Goal: Contribute content: Contribute content

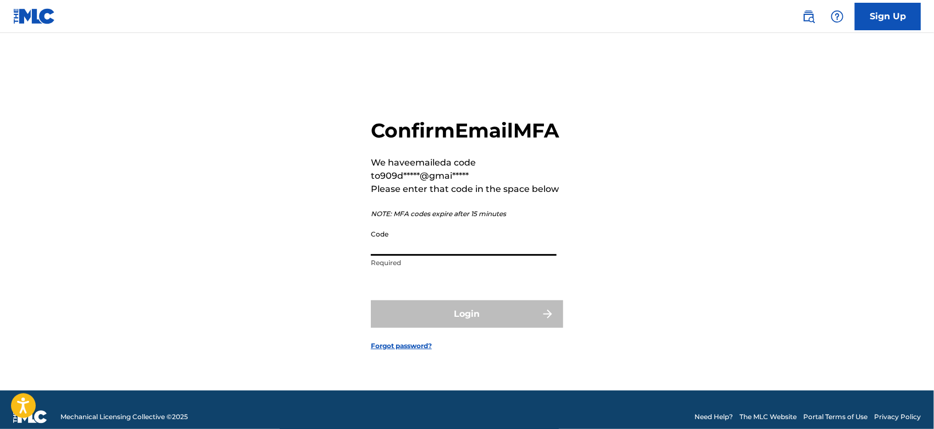
click at [382, 255] on input "Code" at bounding box center [464, 239] width 186 height 31
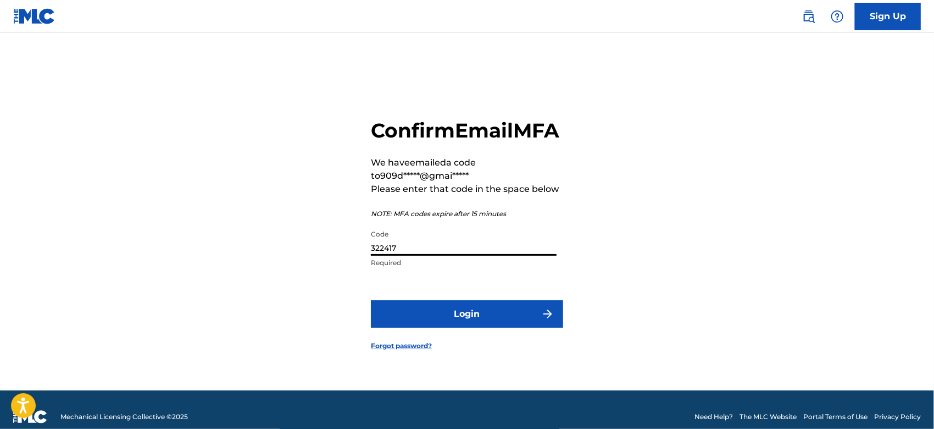
type input "322417"
click at [454, 327] on button "Login" at bounding box center [467, 313] width 192 height 27
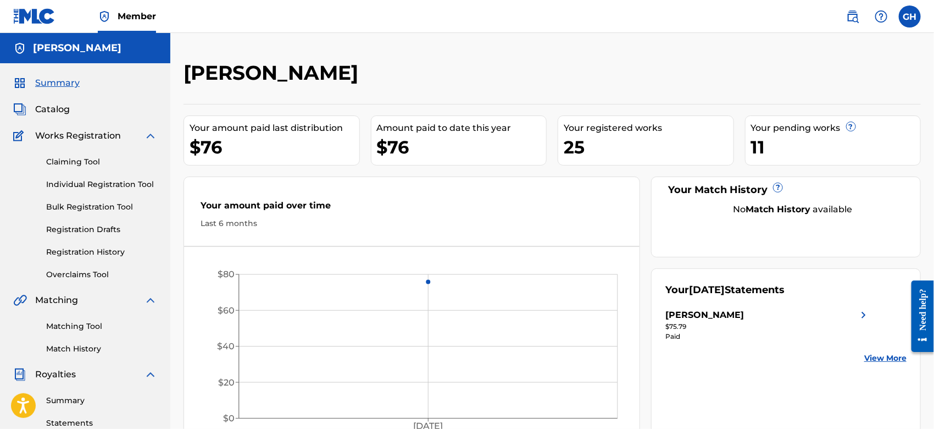
click at [80, 249] on link "Registration History" at bounding box center [101, 252] width 111 height 12
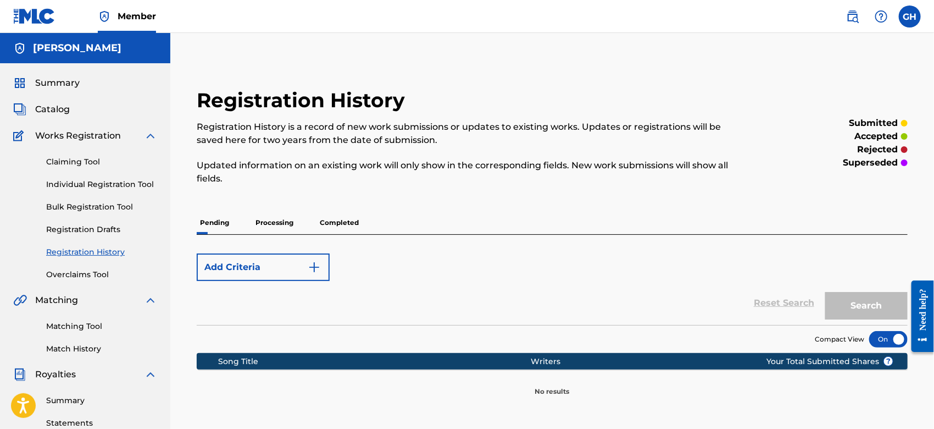
click at [264, 224] on p "Processing" at bounding box center [274, 222] width 44 height 23
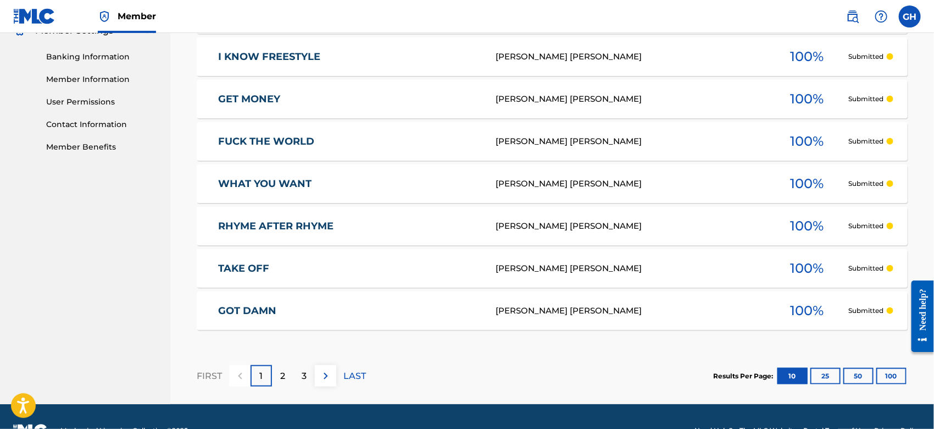
scroll to position [490, 0]
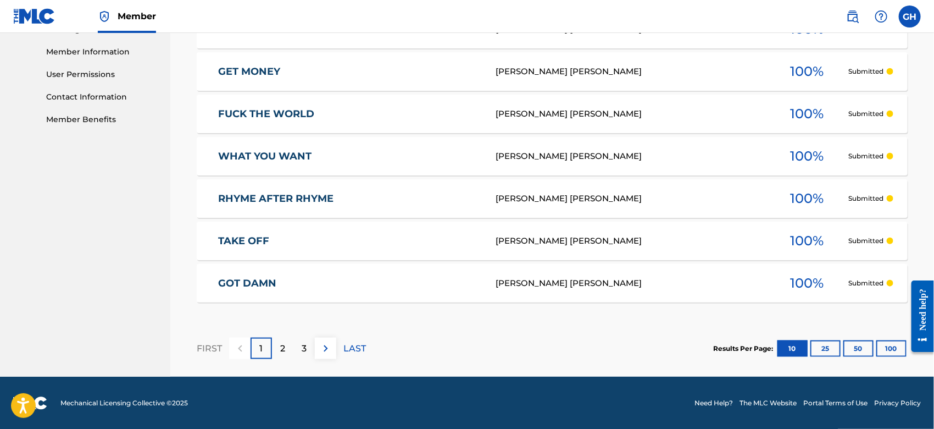
click at [279, 350] on div "2" at bounding box center [282, 347] width 21 height 21
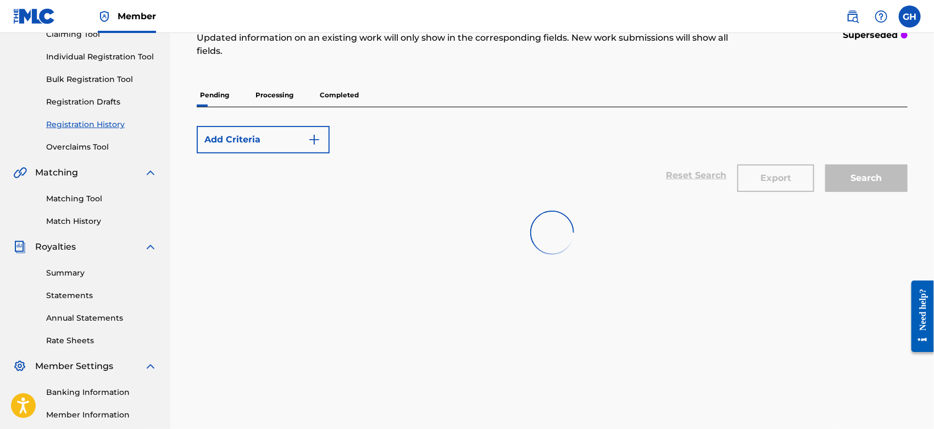
scroll to position [105, 0]
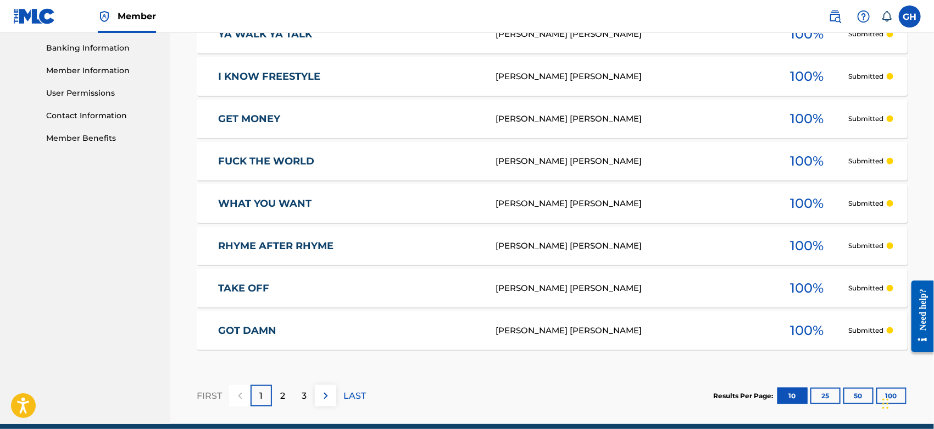
scroll to position [519, 0]
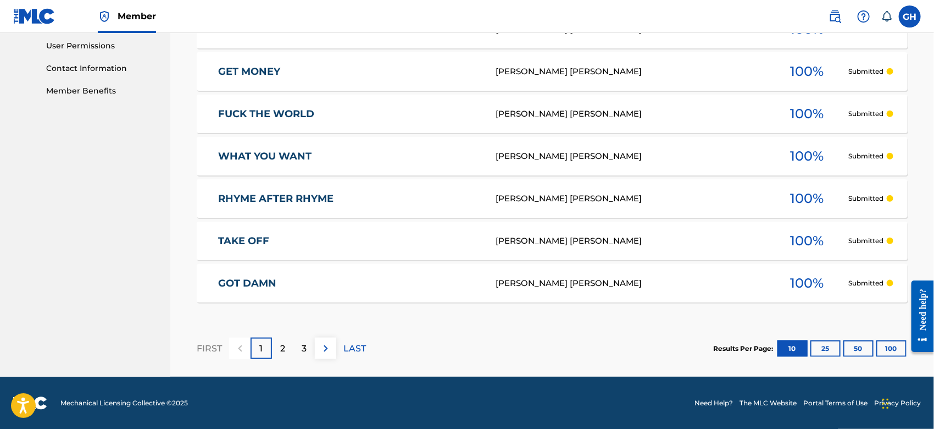
click at [290, 339] on div "2" at bounding box center [282, 347] width 21 height 21
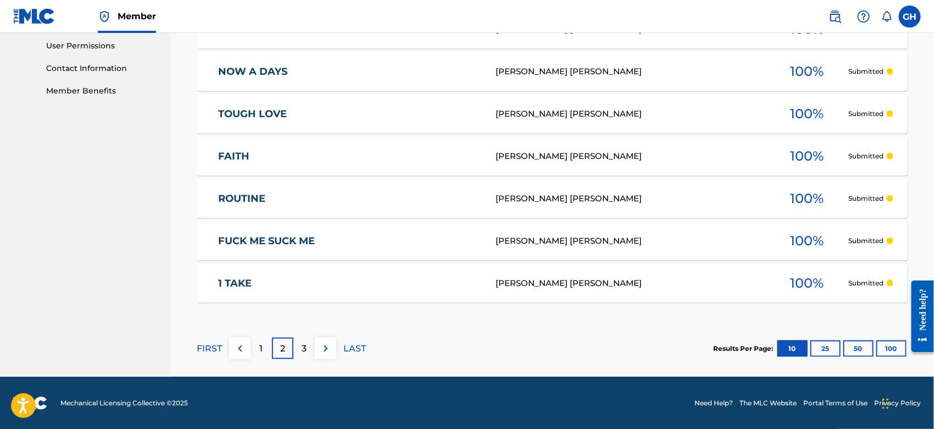
click at [303, 344] on p "3" at bounding box center [304, 348] width 5 height 13
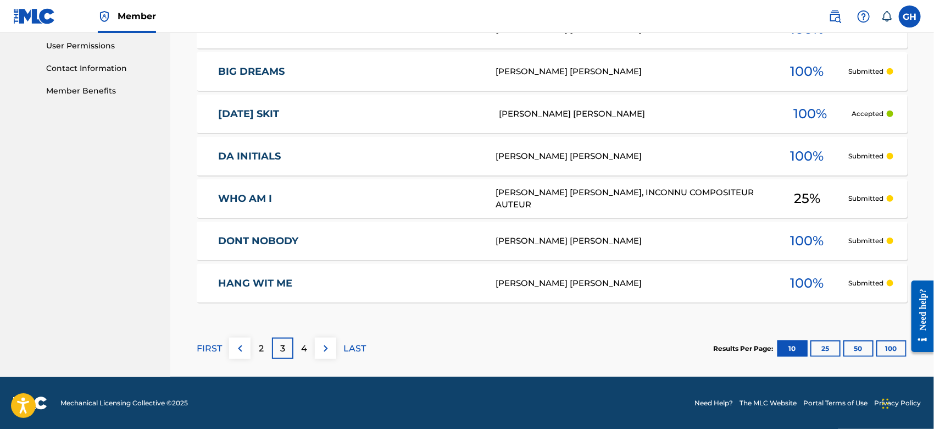
click at [304, 344] on p "4" at bounding box center [304, 348] width 6 height 13
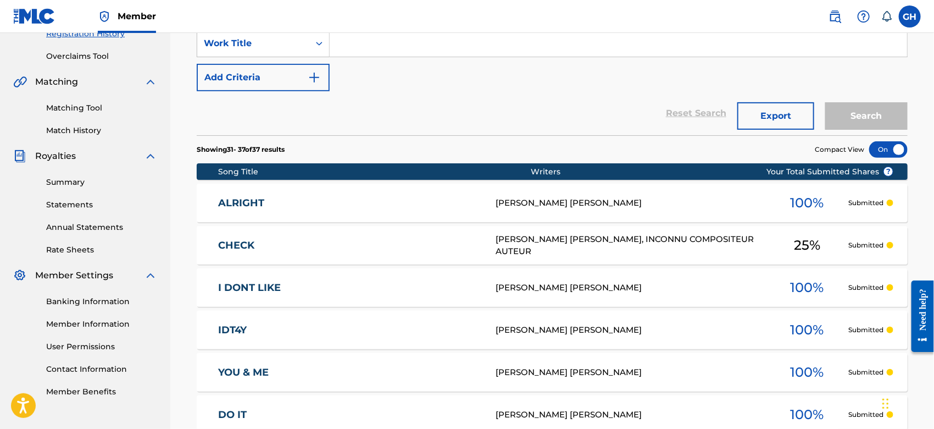
scroll to position [158, 0]
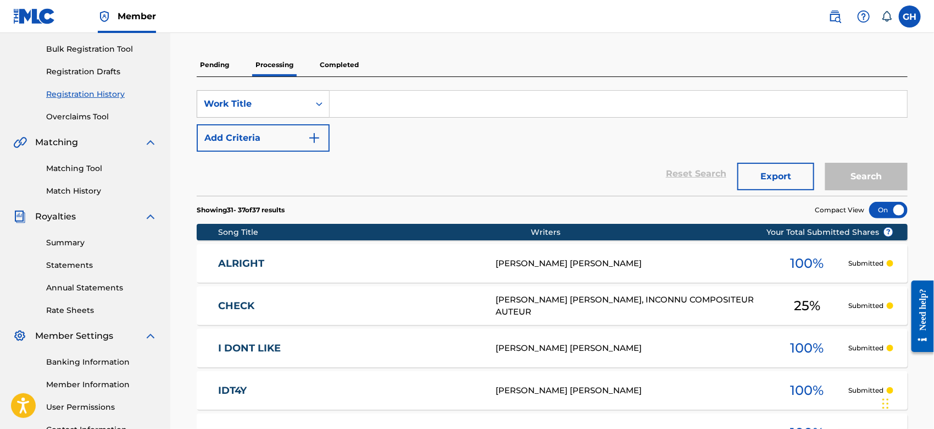
click at [334, 64] on p "Completed" at bounding box center [339, 64] width 46 height 23
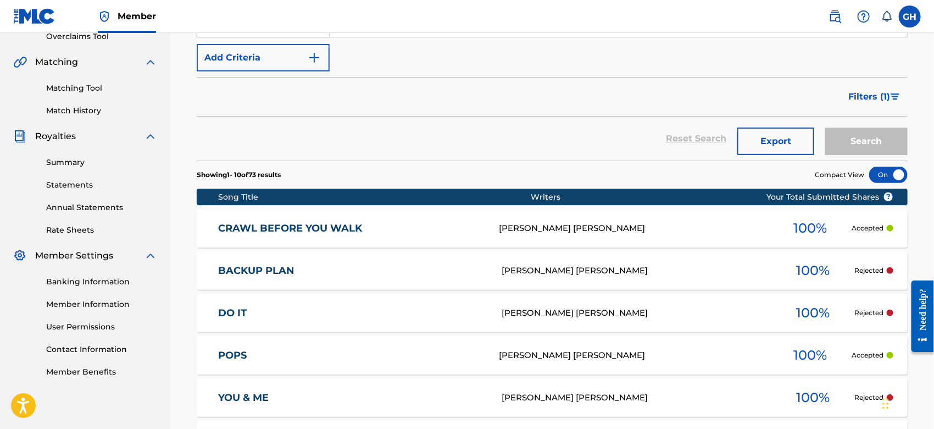
scroll to position [331, 0]
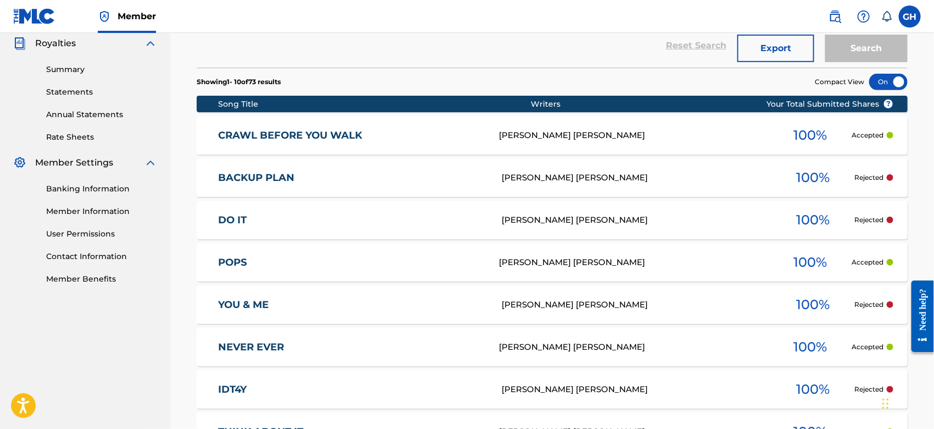
drag, startPoint x: 937, startPoint y: 174, endPoint x: 22, endPoint y: 46, distance: 923.7
click at [580, 160] on div "BACKUP PLAN GARY OCTWONE JR. HARRISON 100 % Rejected" at bounding box center [552, 177] width 711 height 38
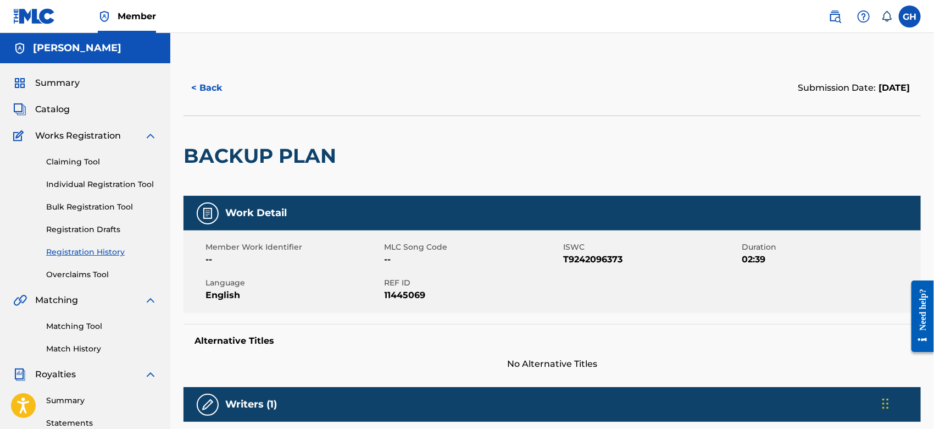
click at [210, 87] on button "< Back" at bounding box center [216, 87] width 66 height 27
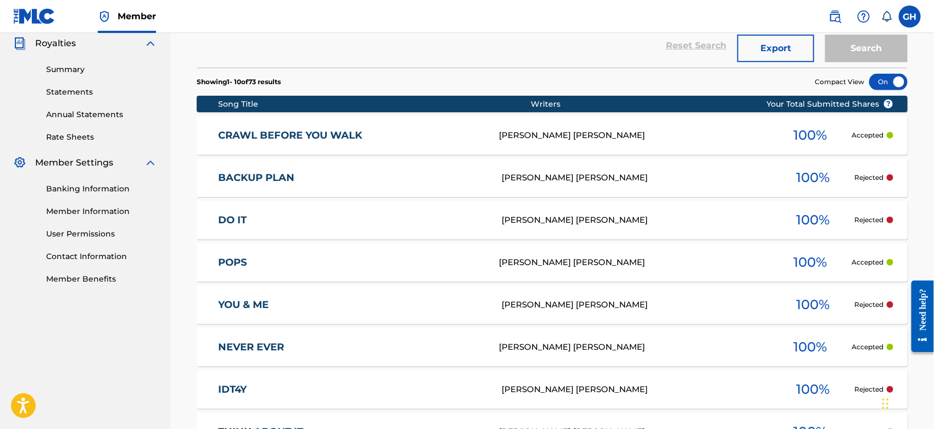
click at [562, 127] on div "CRAWL BEFORE YOU WALK GARY OCTWONE JR. HARRISON 100 % Accepted" at bounding box center [552, 135] width 711 height 38
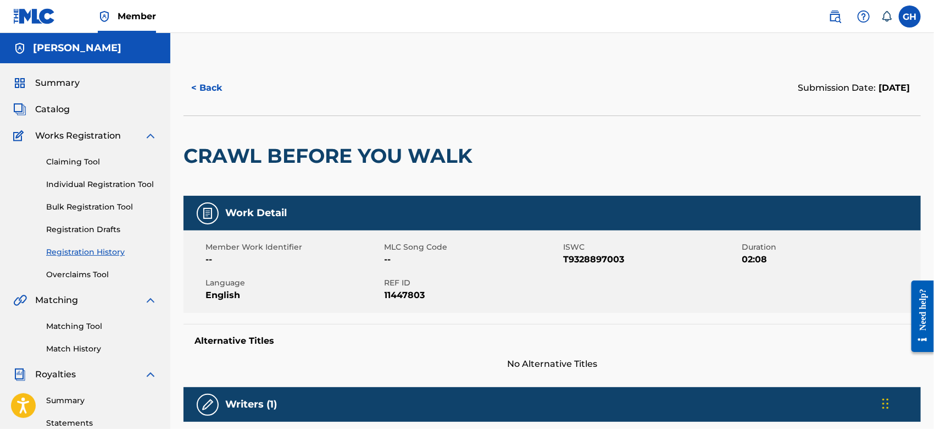
click at [208, 93] on button "< Back" at bounding box center [216, 87] width 66 height 27
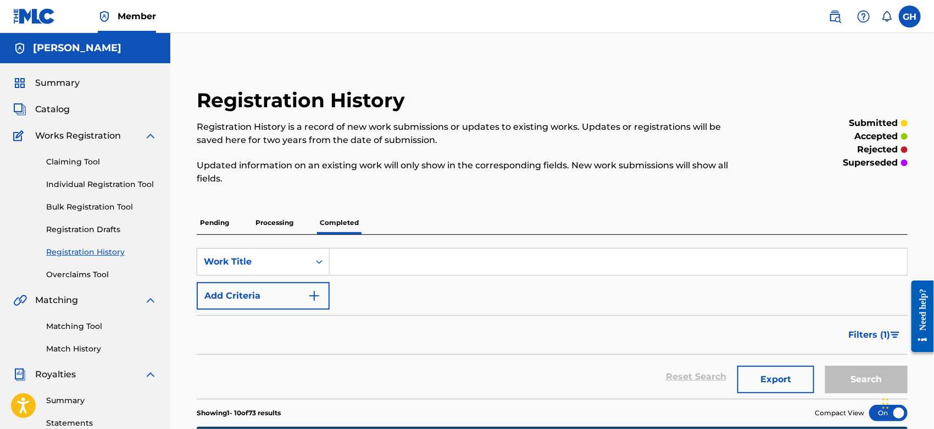
click at [50, 107] on span "Catalog" at bounding box center [52, 109] width 35 height 13
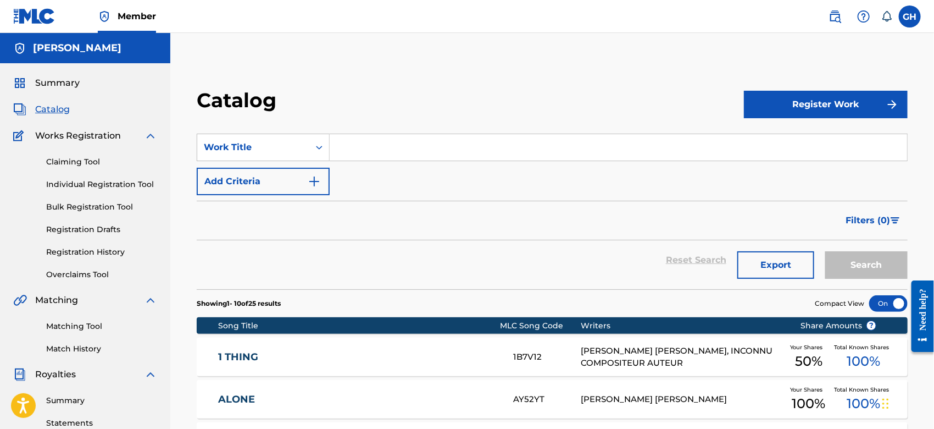
click at [803, 115] on button "Register Work" at bounding box center [826, 104] width 164 height 27
click at [802, 142] on link "Individual" at bounding box center [826, 140] width 164 height 26
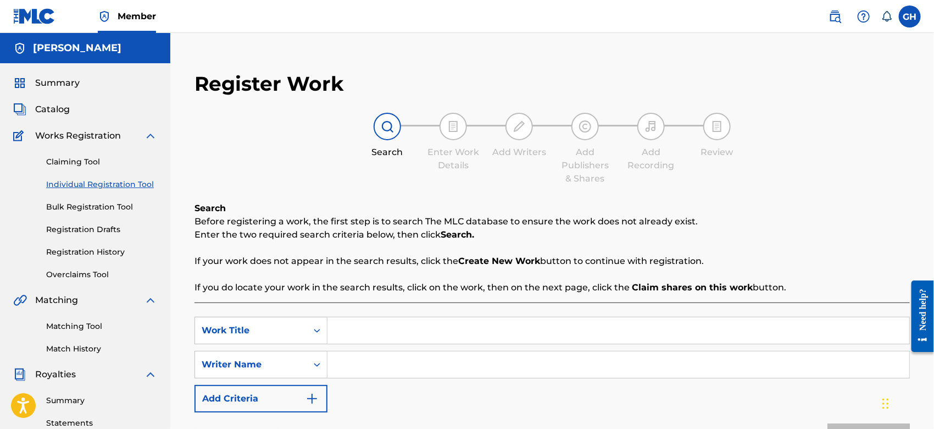
click at [353, 332] on input "Search Form" at bounding box center [618, 330] width 582 height 26
click at [57, 110] on span "Catalog" at bounding box center [52, 109] width 35 height 13
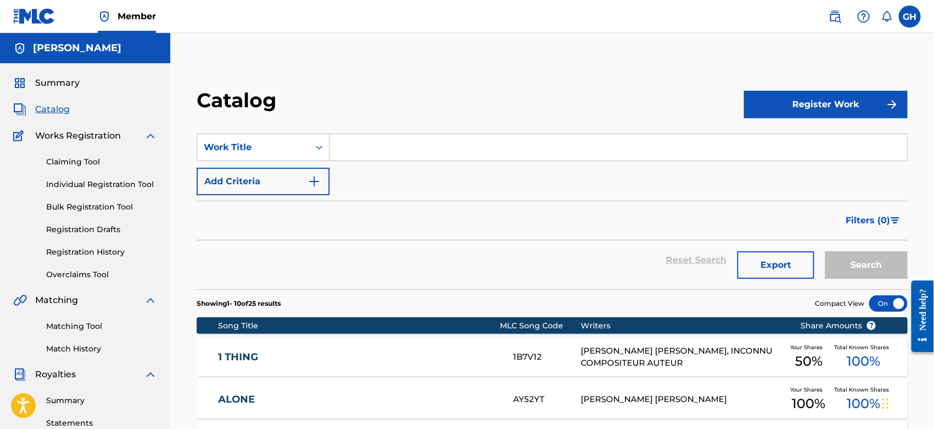
click at [425, 143] on input "Search Form" at bounding box center [618, 147] width 577 height 26
type input "Blunts"
click at [825, 251] on button "Search" at bounding box center [866, 264] width 82 height 27
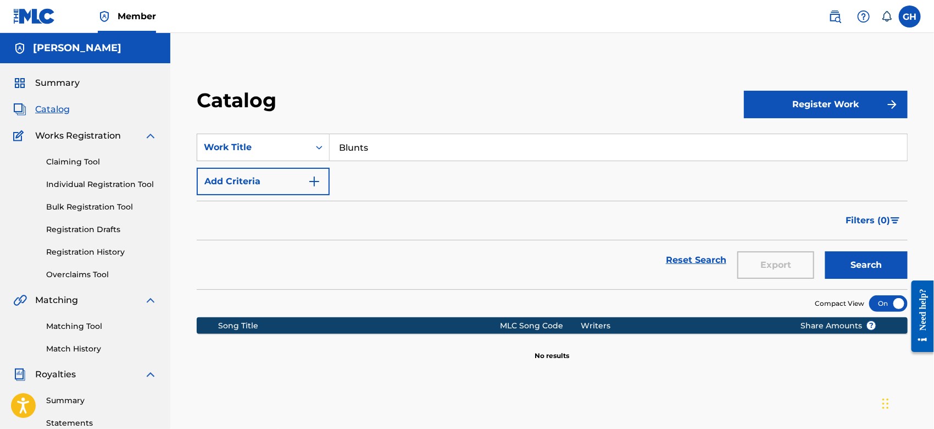
click at [828, 105] on button "Register Work" at bounding box center [826, 104] width 164 height 27
click at [807, 137] on link "Individual" at bounding box center [826, 140] width 164 height 26
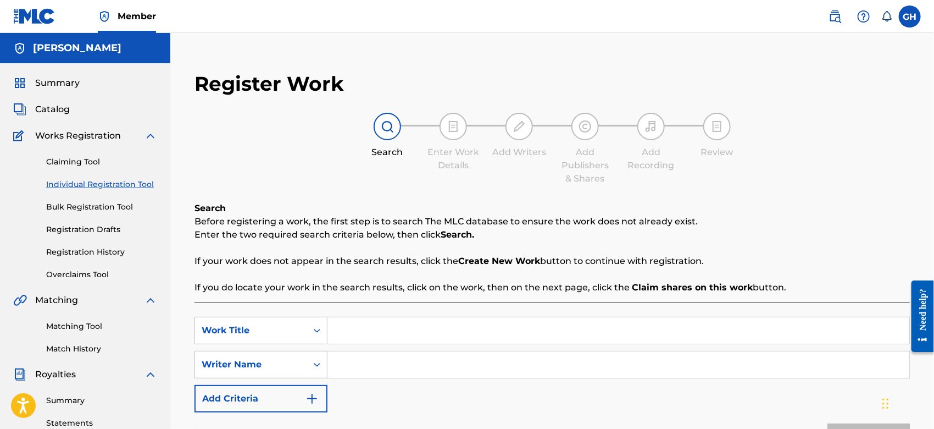
click at [374, 326] on input "Search Form" at bounding box center [618, 330] width 582 height 26
type input "Blunts"
click at [377, 364] on input "Search Form" at bounding box center [618, 364] width 582 height 26
type input "Gary Octwone Harrison Jr"
click at [864, 425] on button "Search" at bounding box center [868, 436] width 82 height 27
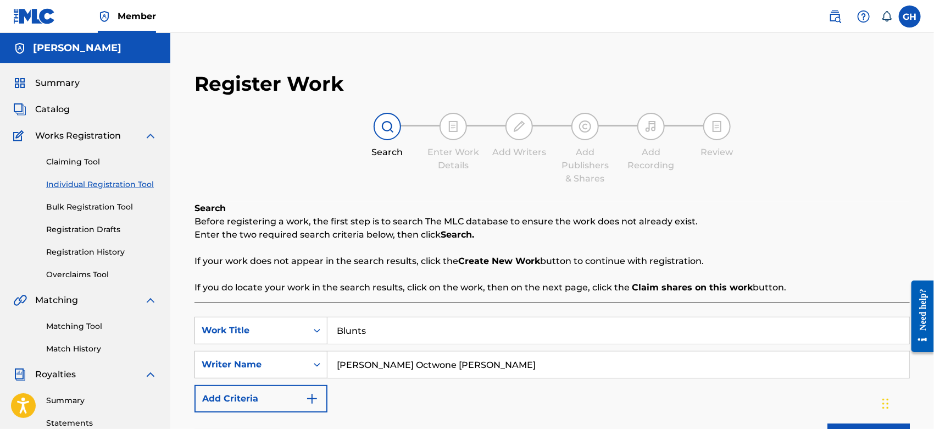
scroll to position [255, 0]
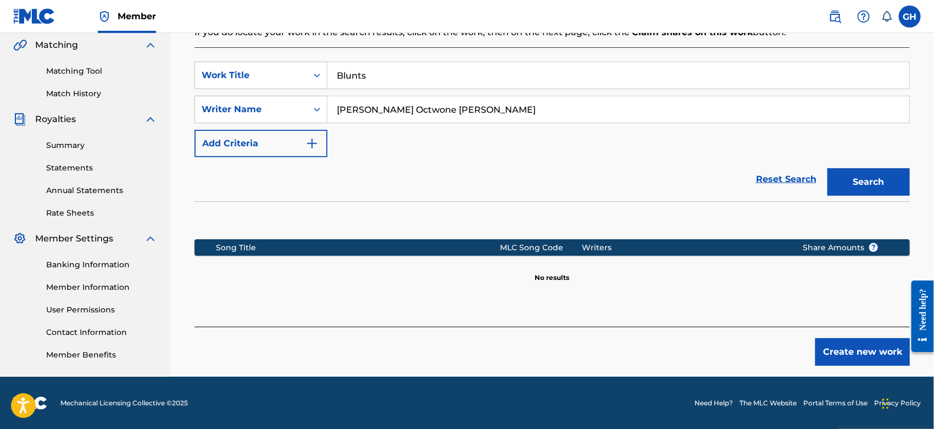
click at [424, 68] on input "Blunts" at bounding box center [618, 75] width 582 height 26
click at [827, 168] on button "Search" at bounding box center [868, 181] width 82 height 27
click at [372, 86] on input "B" at bounding box center [618, 75] width 582 height 26
type input "Blunts & Bottles"
click at [827, 168] on button "Search" at bounding box center [868, 181] width 82 height 27
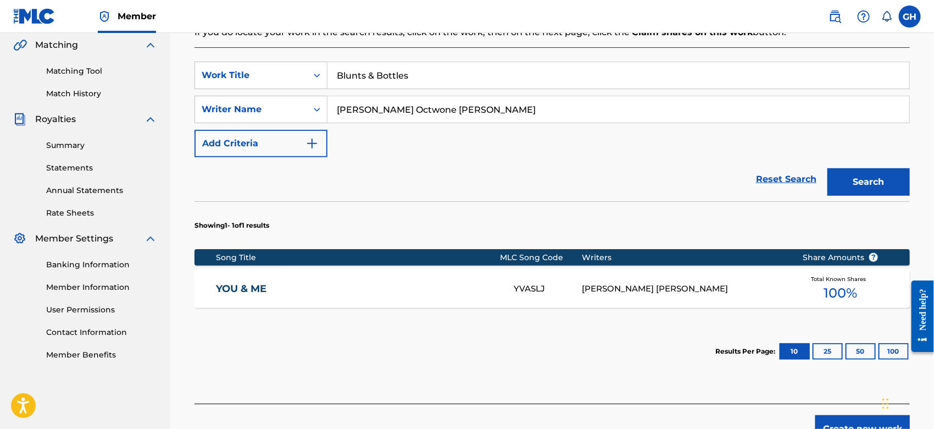
click at [933, 97] on div "Register Work Search Enter Work Details Add Writers Add Publishers & Shares Add…" at bounding box center [552, 130] width 764 height 648
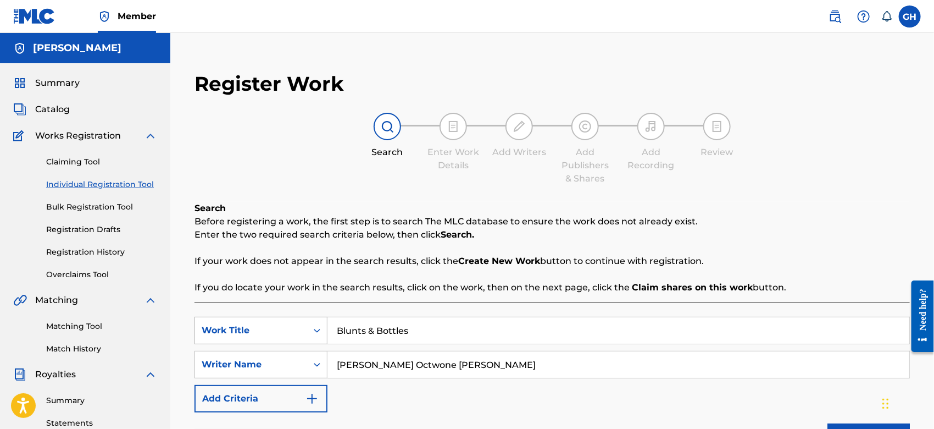
drag, startPoint x: 421, startPoint y: 332, endPoint x: 259, endPoint y: 332, distance: 161.5
click at [259, 332] on div "SearchWithCriteria2e5d3b69-5aef-4a03-9fe7-740365631275 Work Title Blunts & Bott…" at bounding box center [551, 329] width 715 height 27
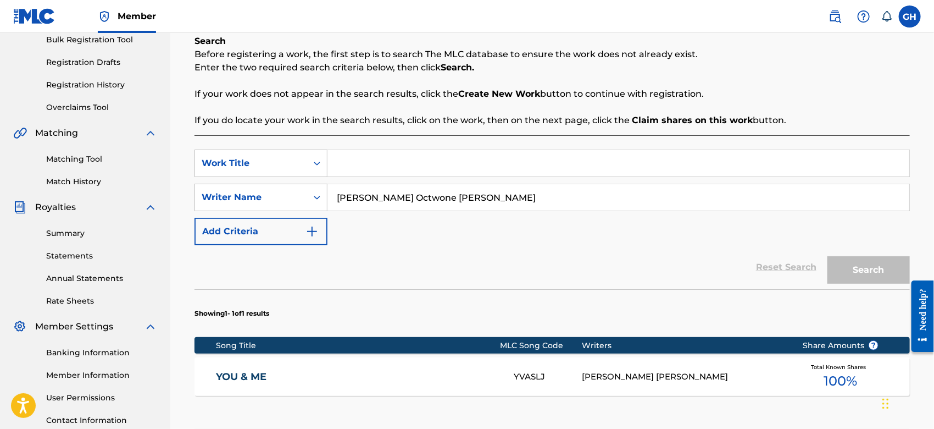
scroll to position [170, 0]
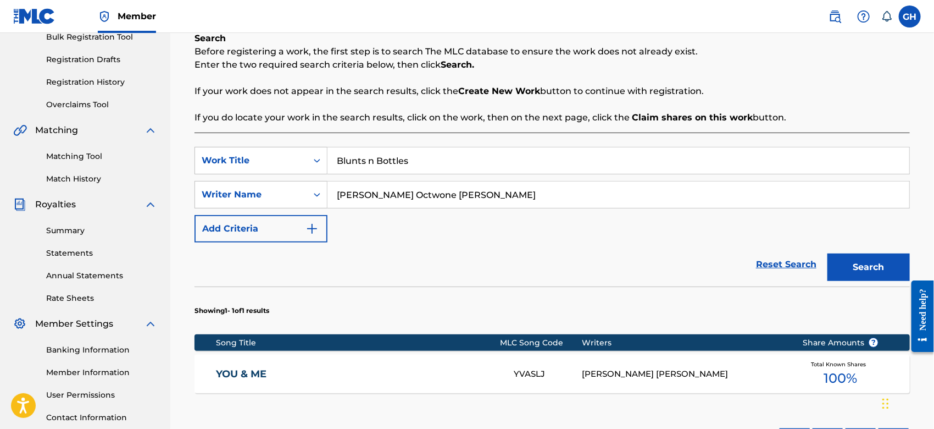
type input "Blunts n Bottles"
click at [871, 260] on button "Search" at bounding box center [868, 266] width 82 height 27
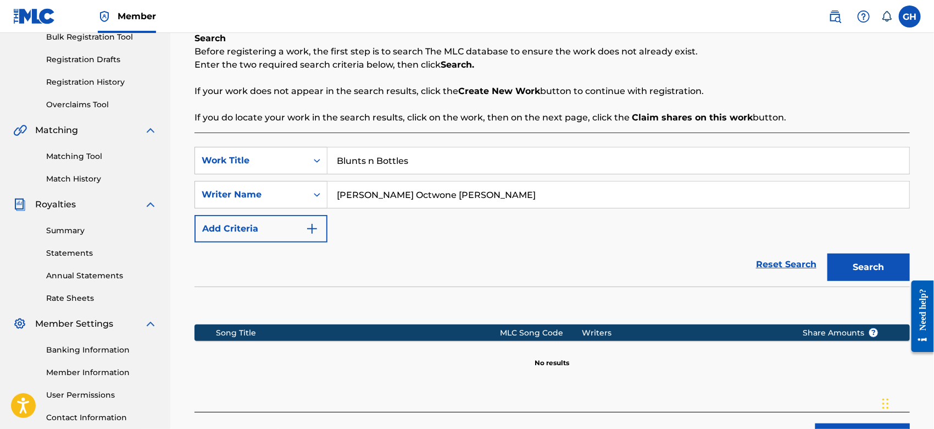
click at [859, 424] on button "Create new work" at bounding box center [862, 436] width 94 height 27
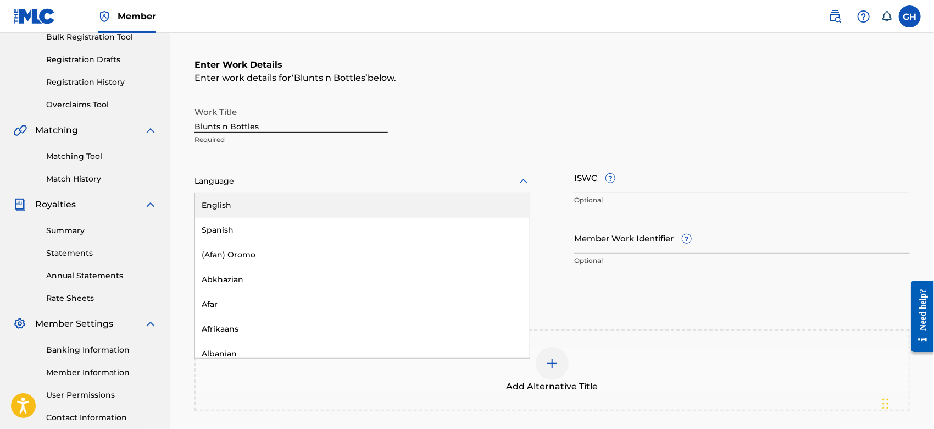
click at [218, 191] on div "Language" at bounding box center [362, 181] width 336 height 23
click at [222, 197] on div "English" at bounding box center [362, 205] width 335 height 25
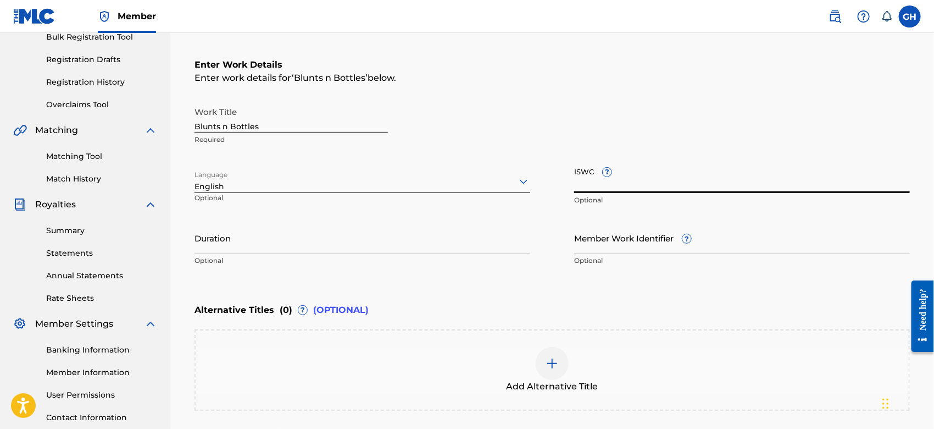
click at [633, 188] on input "ISWC ?" at bounding box center [742, 177] width 336 height 31
paste input "T-332.671.068-9"
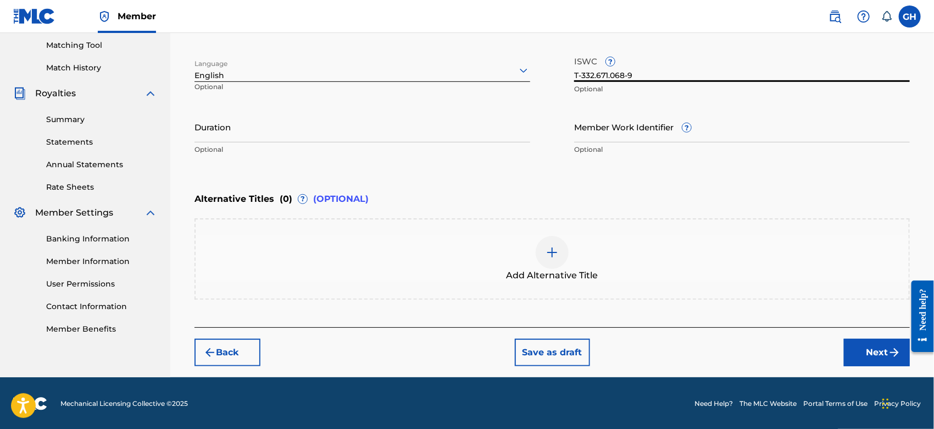
type input "T-332.671.068-9"
click at [875, 353] on button "Next" at bounding box center [877, 351] width 66 height 27
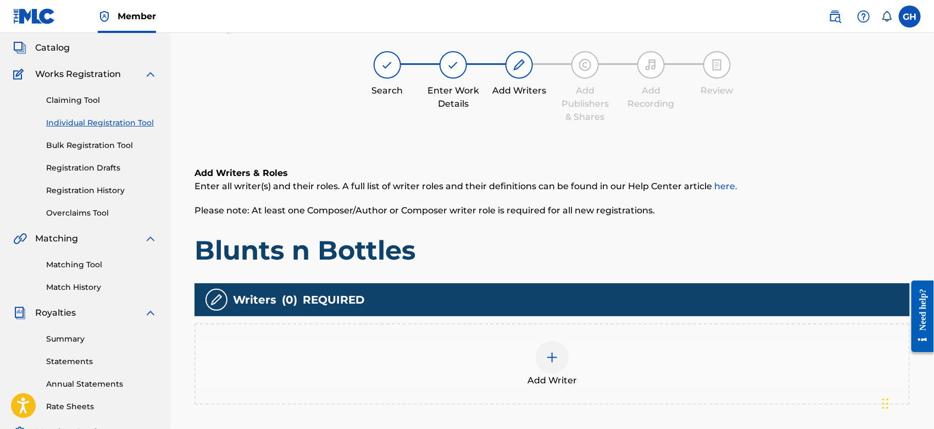
scroll to position [49, 0]
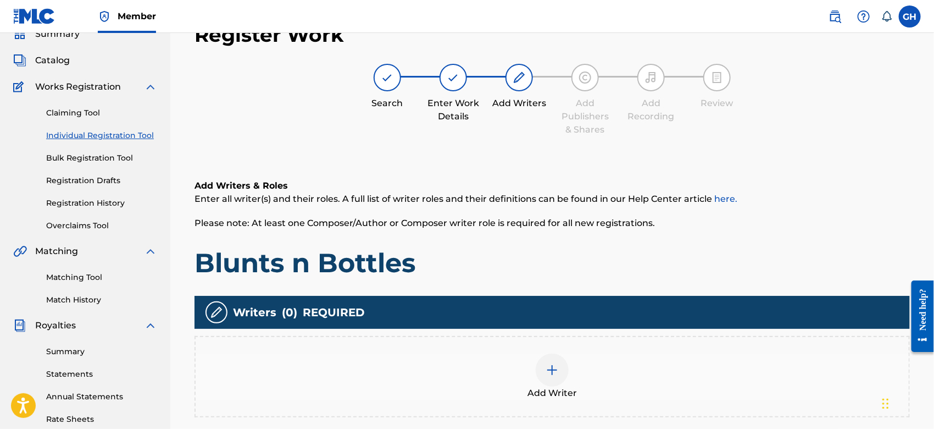
click at [542, 358] on div at bounding box center [552, 369] width 33 height 33
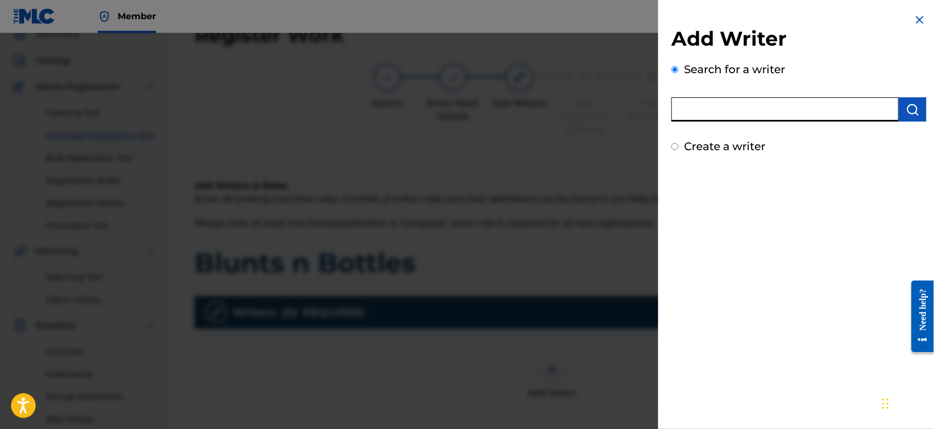
click at [740, 104] on input "text" at bounding box center [784, 109] width 227 height 24
type input "octwone"
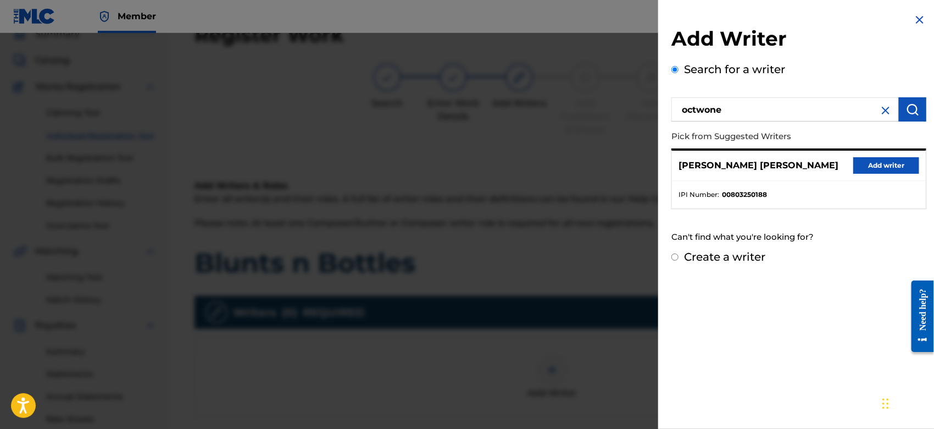
click at [861, 168] on button "Add writer" at bounding box center [886, 165] width 66 height 16
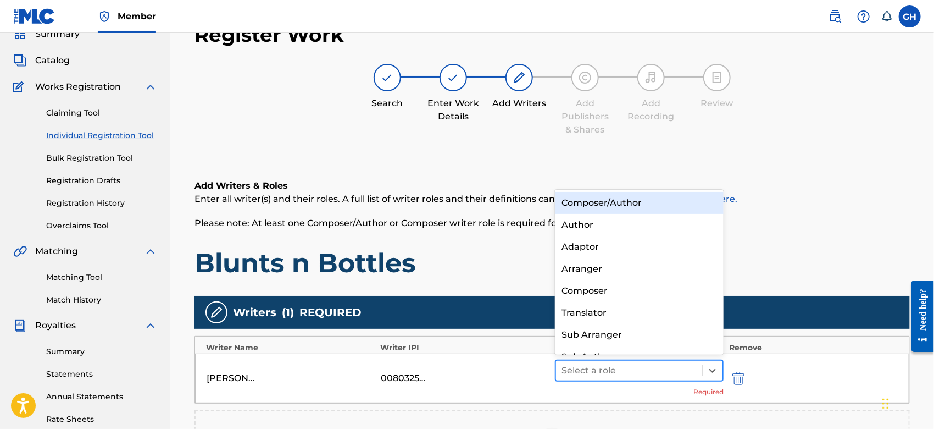
click at [571, 370] on div at bounding box center [628, 370] width 135 height 15
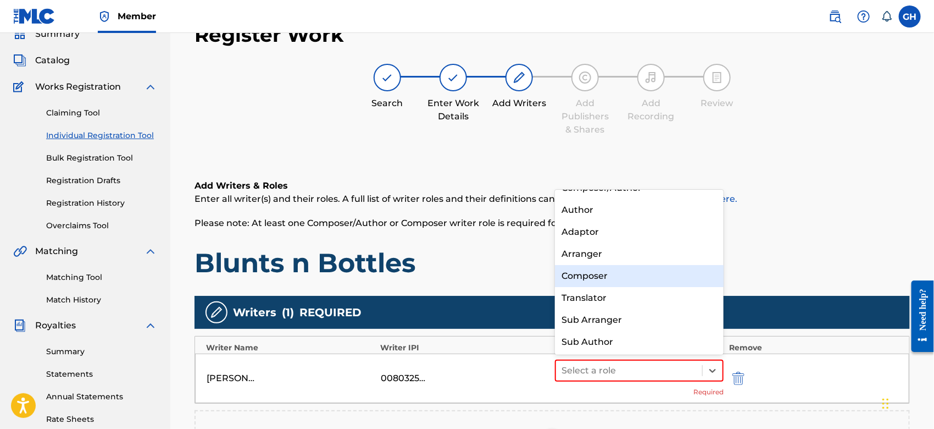
click at [589, 274] on div "Composer" at bounding box center [639, 276] width 169 height 22
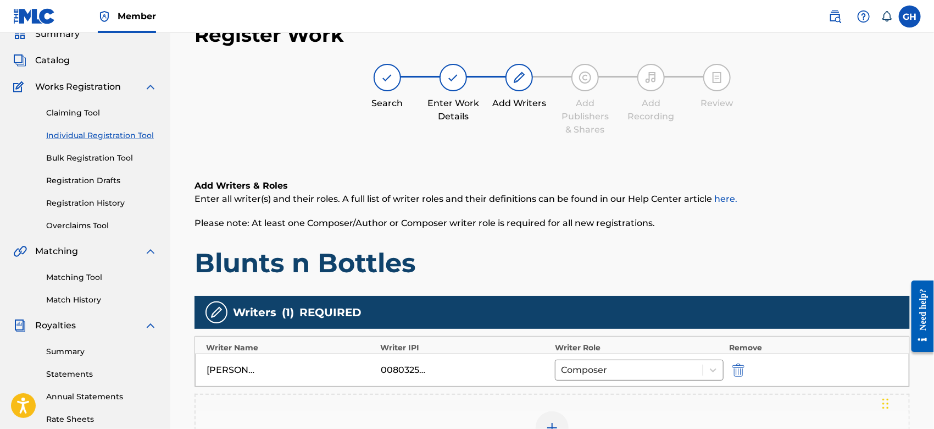
scroll to position [252, 0]
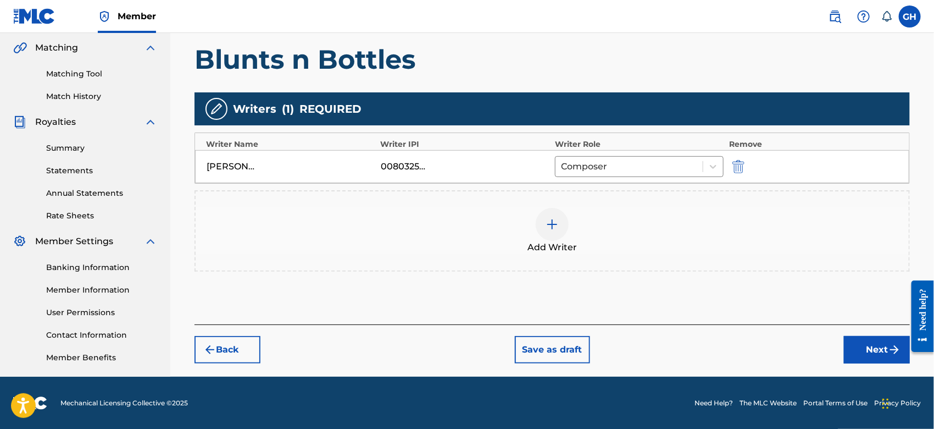
click at [867, 344] on button "Next" at bounding box center [877, 349] width 66 height 27
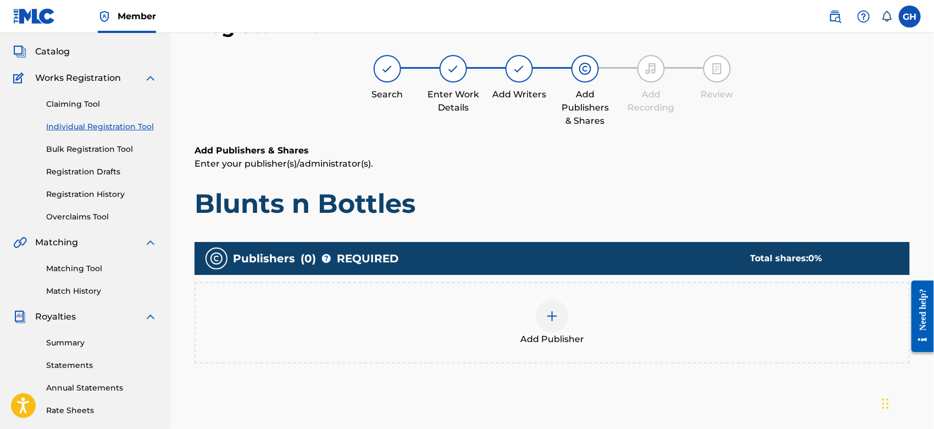
scroll to position [49, 0]
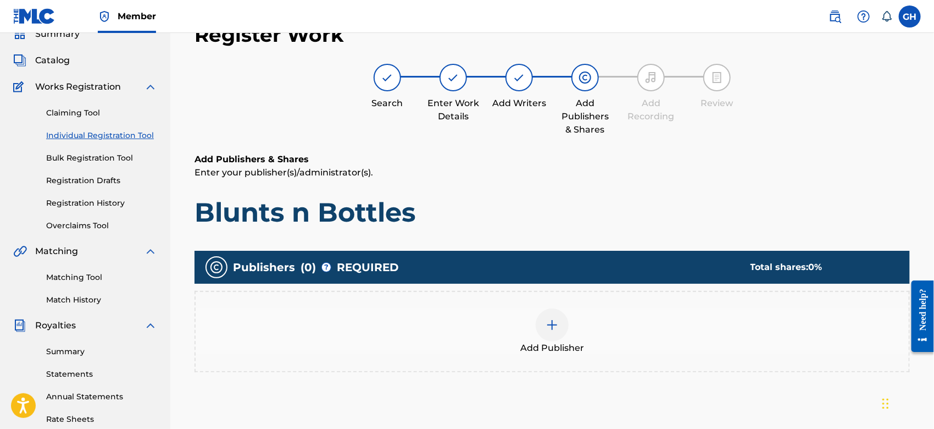
click at [541, 322] on div at bounding box center [552, 324] width 33 height 33
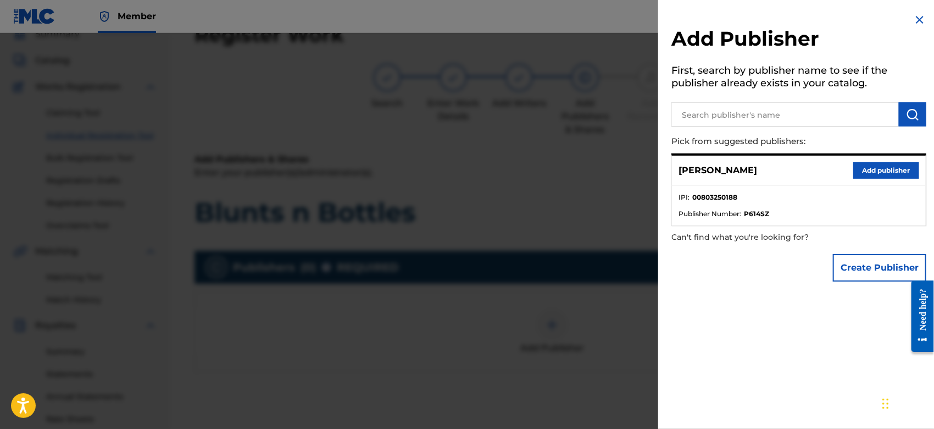
click at [852, 266] on button "Create Publisher" at bounding box center [879, 267] width 93 height 27
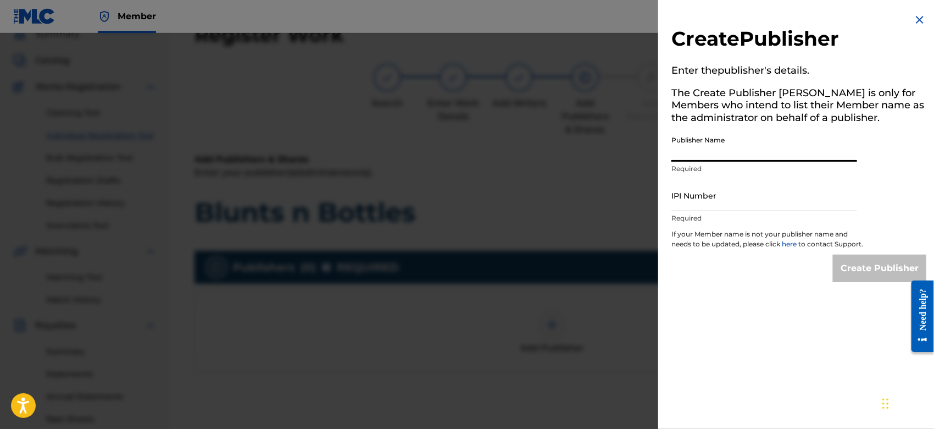
click at [688, 147] on input "Publisher Name" at bounding box center [764, 145] width 186 height 31
type input "TUNECORE DIGITAL MUSIC"
click at [749, 202] on input "IPI Number" at bounding box center [764, 195] width 186 height 31
type input "00642005099"
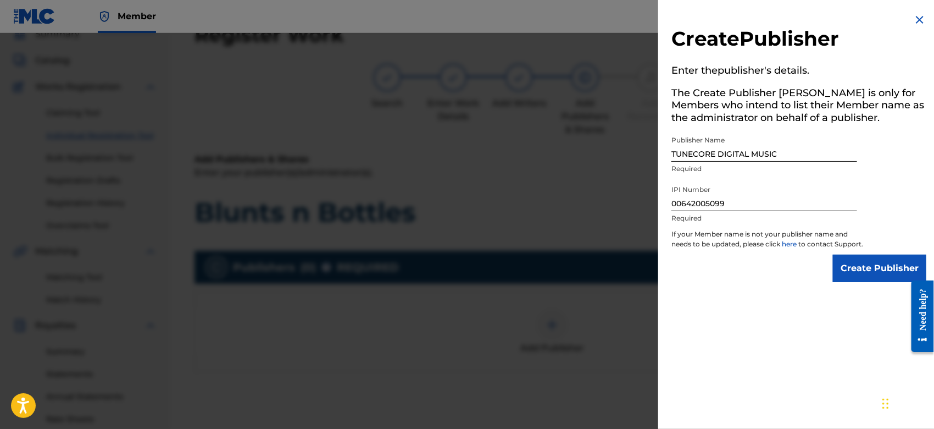
click at [839, 266] on input "Create Publisher" at bounding box center [879, 267] width 93 height 27
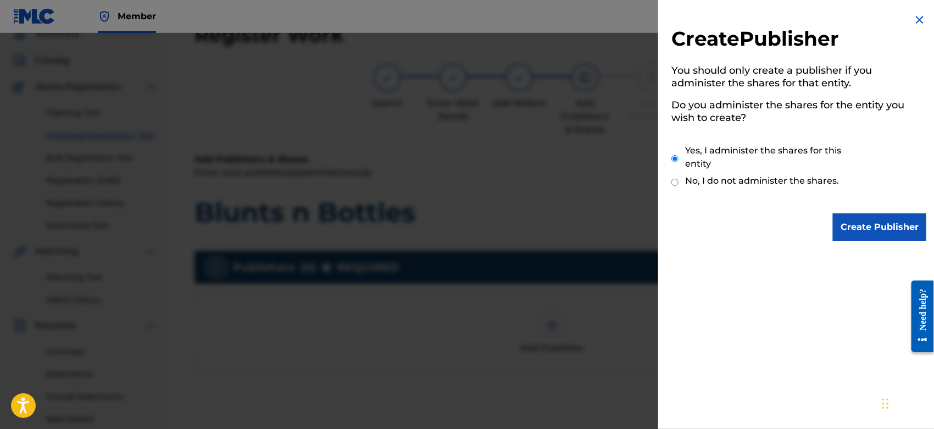
click at [859, 224] on input "Create Publisher" at bounding box center [879, 226] width 93 height 27
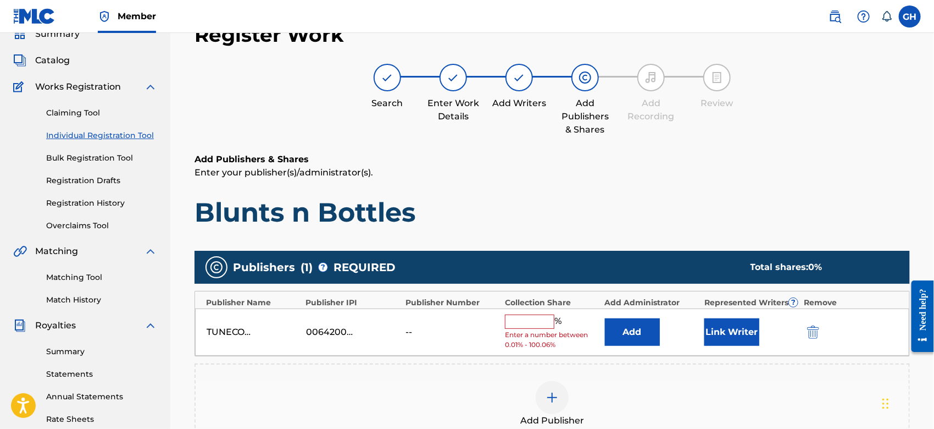
click at [538, 316] on input "text" at bounding box center [529, 321] width 49 height 14
type input "100"
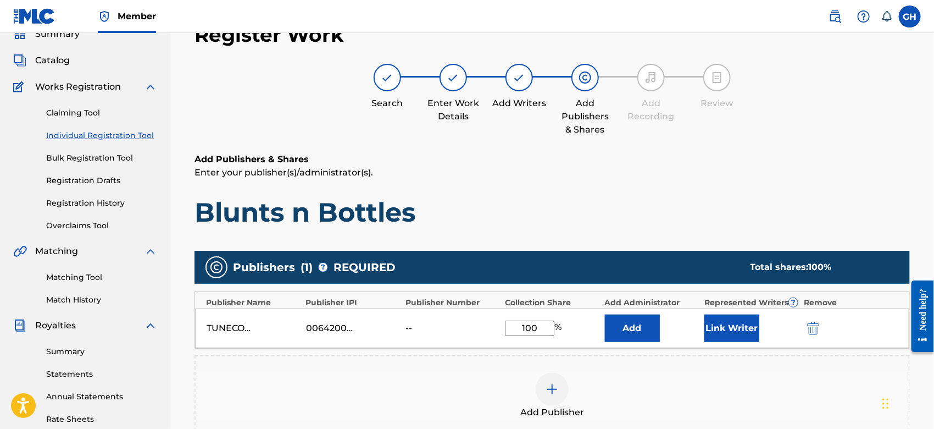
click at [747, 330] on button "Link Writer" at bounding box center [731, 327] width 55 height 27
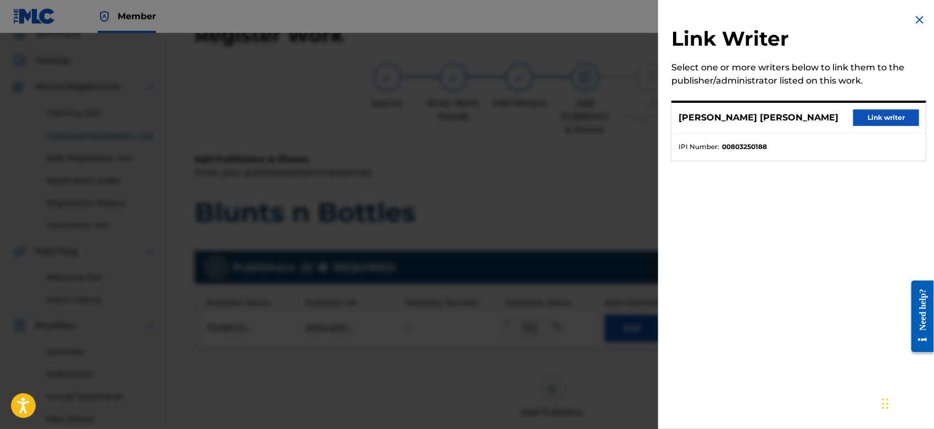
click at [872, 113] on button "Link writer" at bounding box center [886, 117] width 66 height 16
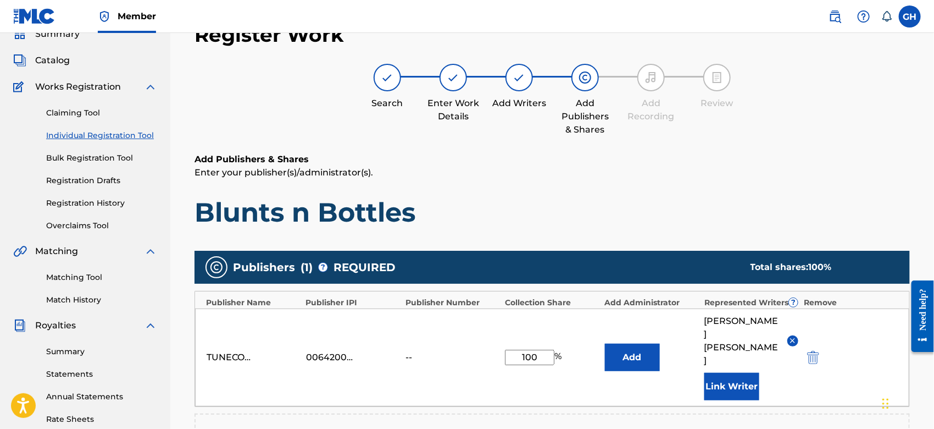
drag, startPoint x: 937, startPoint y: 216, endPoint x: 14, endPoint y: 63, distance: 935.1
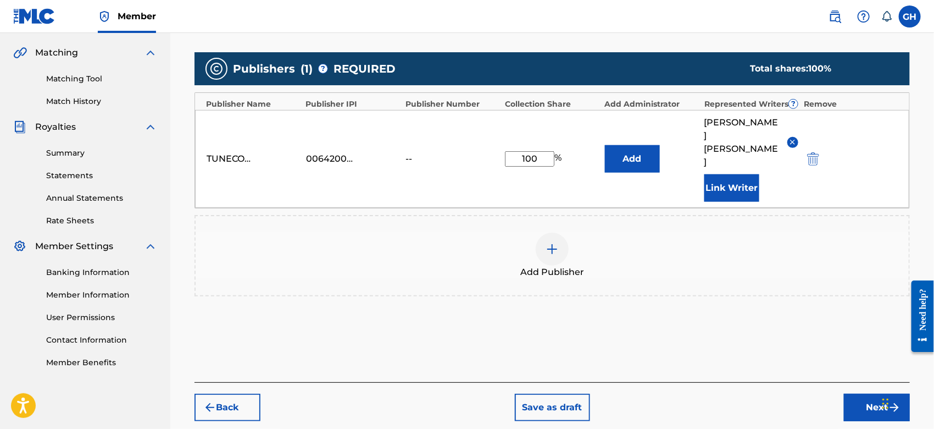
click at [850, 393] on button "Next" at bounding box center [877, 406] width 66 height 27
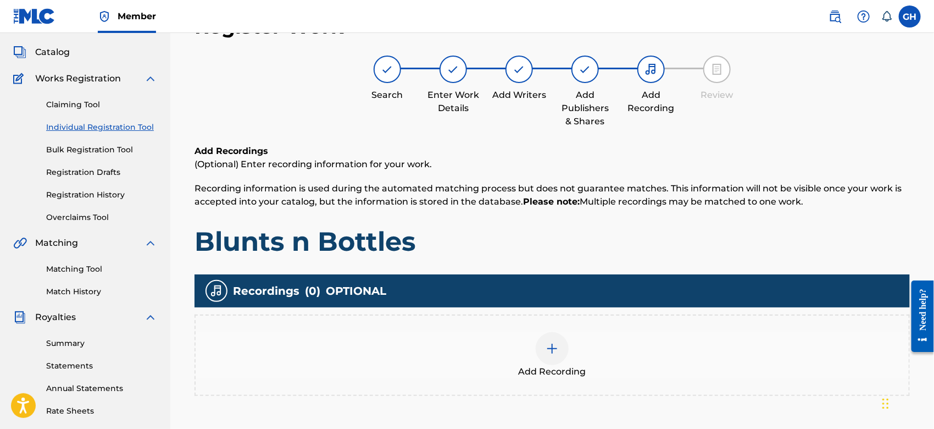
scroll to position [49, 0]
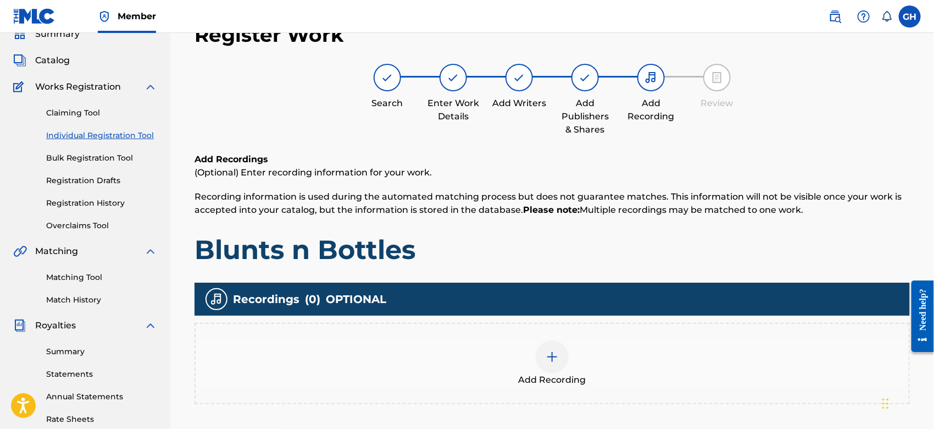
click at [550, 354] on img at bounding box center [552, 356] width 13 height 13
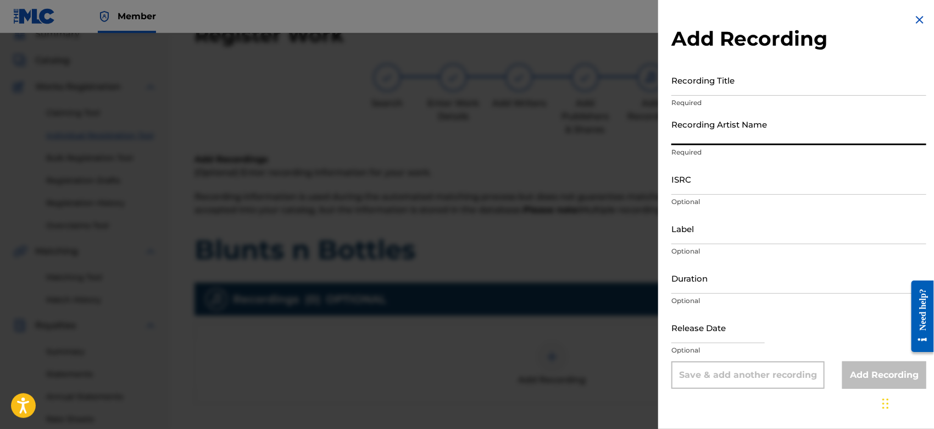
drag, startPoint x: 710, startPoint y: 133, endPoint x: 761, endPoint y: 170, distance: 63.4
click at [761, 170] on form "Recording Title Required Recording Artist Name Required ISRC Optional Label Opt…" at bounding box center [798, 226] width 255 height 324
type input "Gamma FEB"
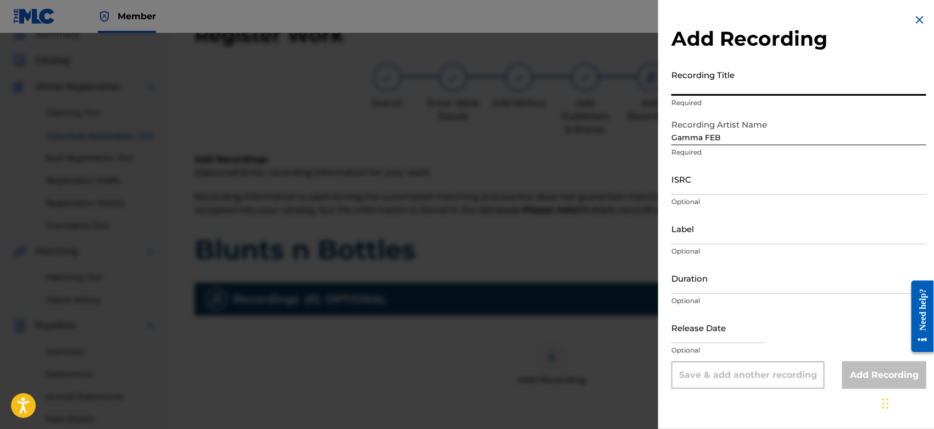
click at [717, 90] on input "Recording Title" at bounding box center [798, 79] width 255 height 31
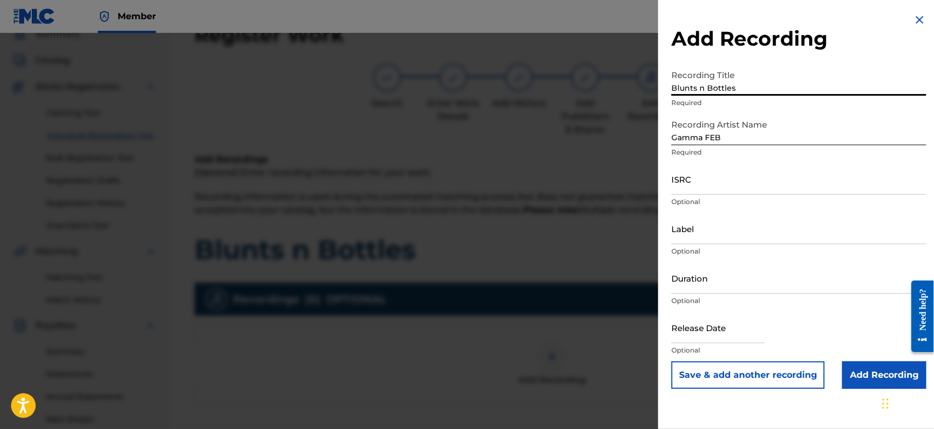
type input "Blunts n Bottles"
click at [858, 367] on input "Add Recording" at bounding box center [884, 374] width 84 height 27
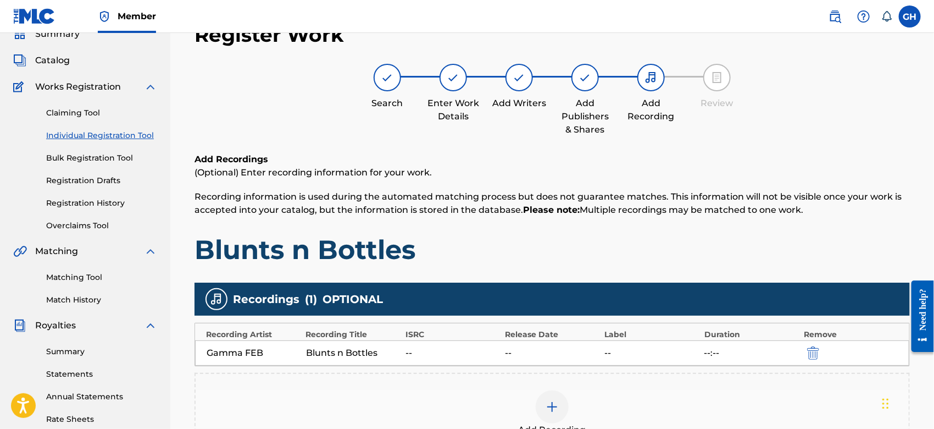
scroll to position [252, 0]
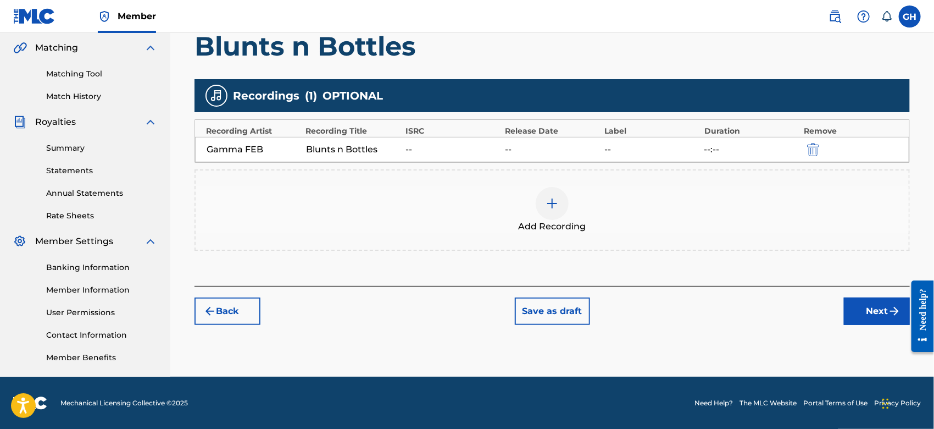
click at [857, 308] on button "Next" at bounding box center [877, 310] width 66 height 27
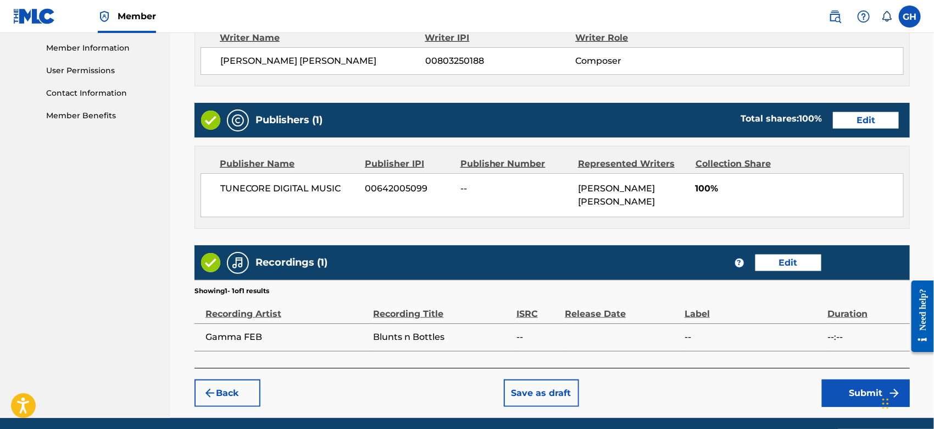
scroll to position [535, 0]
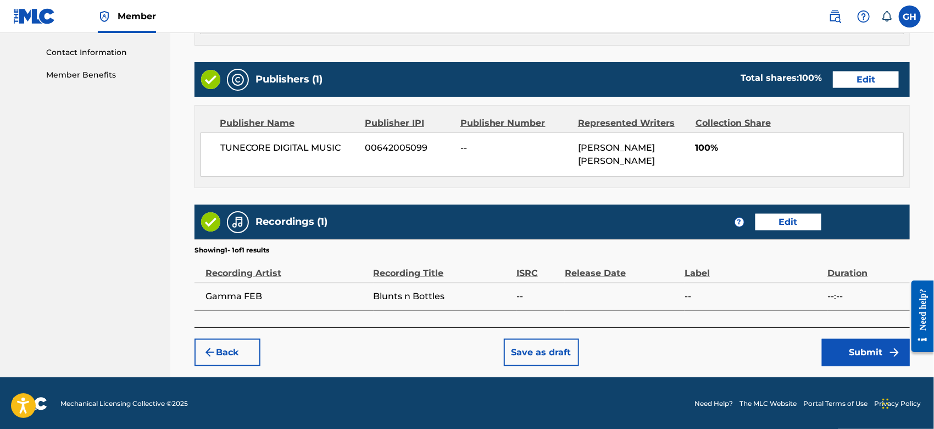
click at [864, 348] on button "Submit" at bounding box center [866, 351] width 88 height 27
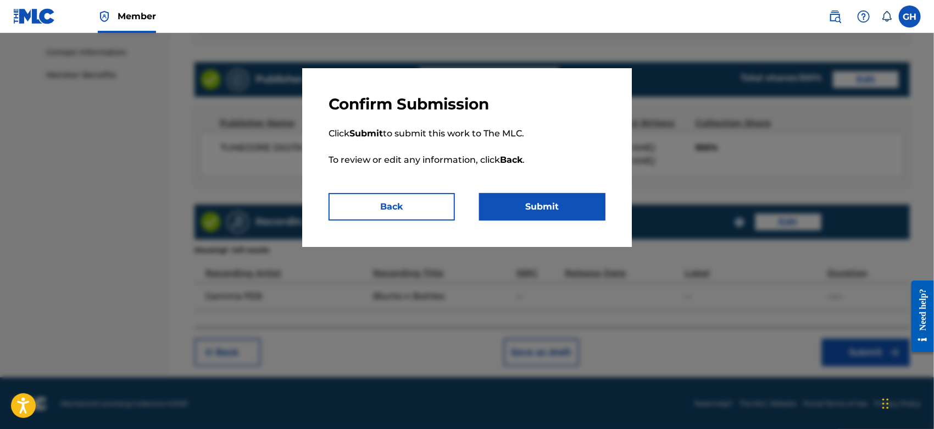
click at [553, 199] on button "Submit" at bounding box center [542, 206] width 126 height 27
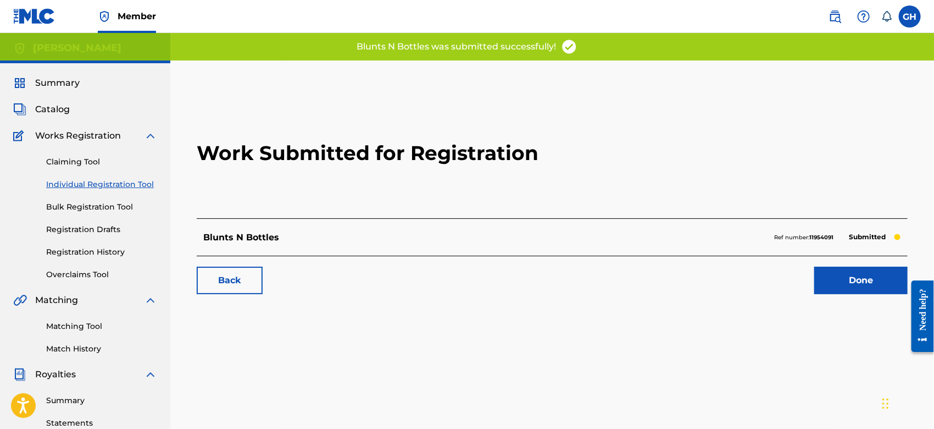
click at [860, 287] on link "Done" at bounding box center [860, 279] width 93 height 27
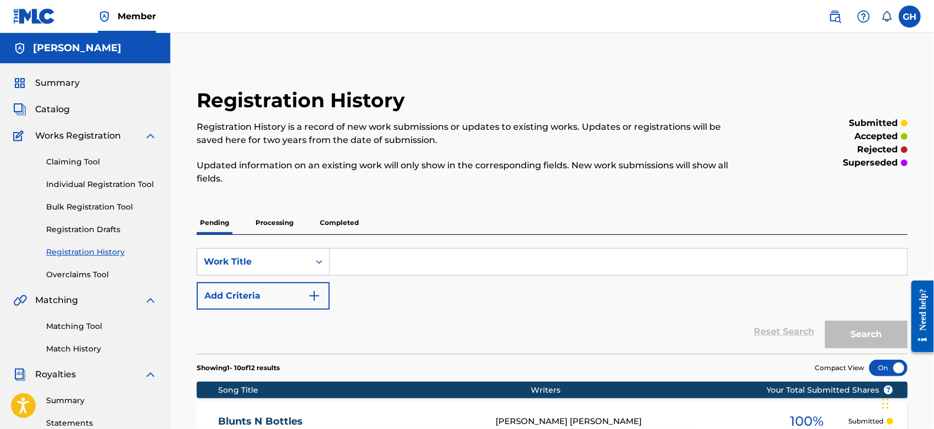
click at [66, 112] on span "Catalog" at bounding box center [52, 109] width 35 height 13
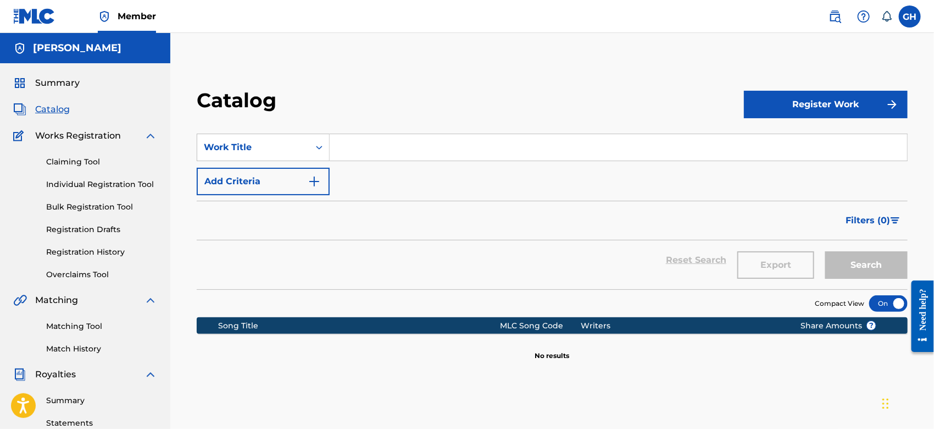
click at [851, 112] on button "Register Work" at bounding box center [826, 104] width 164 height 27
click at [835, 135] on link "Individual" at bounding box center [826, 140] width 164 height 26
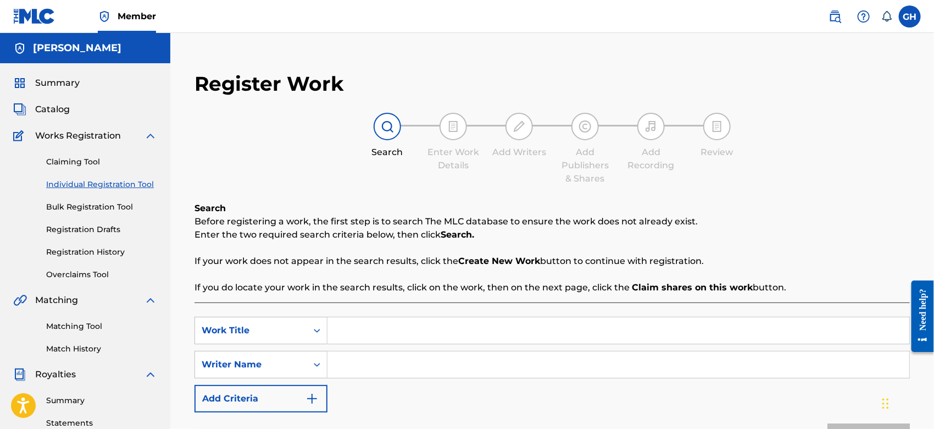
click at [383, 329] on input "Search Form" at bounding box center [618, 330] width 582 height 26
click at [370, 356] on input "Search Form" at bounding box center [618, 364] width 582 height 26
type input "Gary Octwone Harrison Jr"
click at [343, 327] on input "Search Form" at bounding box center [618, 330] width 582 height 26
click at [827, 423] on button "Search" at bounding box center [868, 436] width 82 height 27
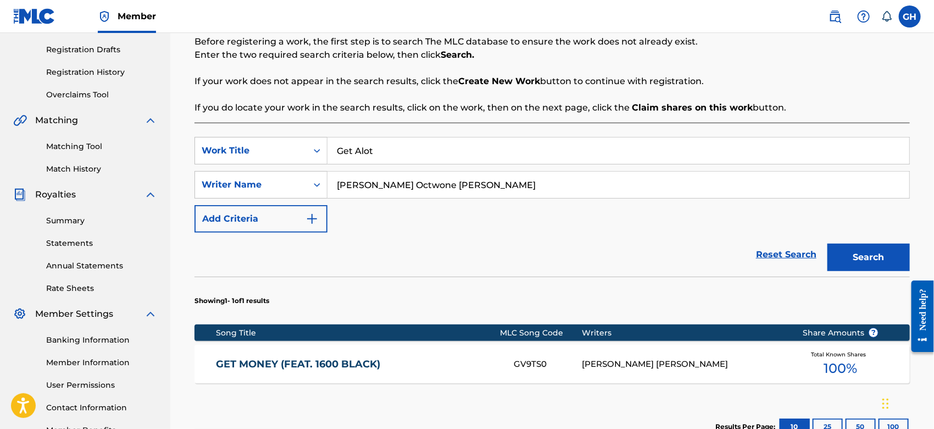
scroll to position [179, 0]
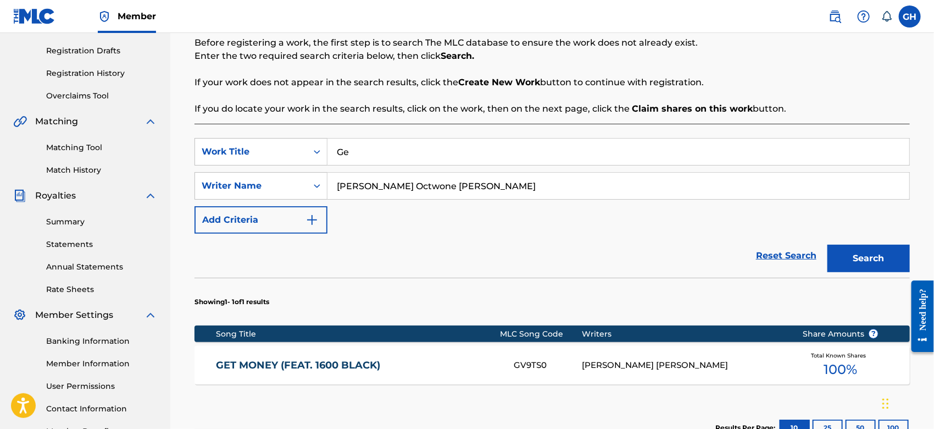
type input "G"
type input "LNCL"
click at [827, 244] on button "Search" at bounding box center [868, 257] width 82 height 27
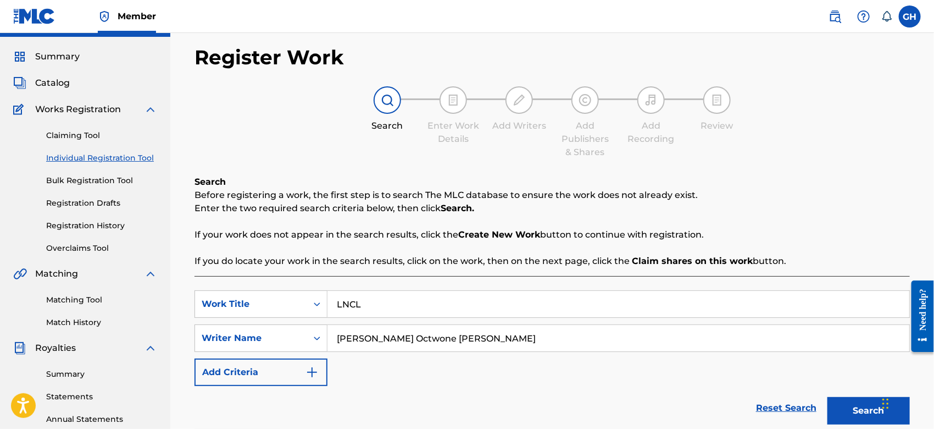
scroll to position [26, 0]
click at [850, 403] on button "Search" at bounding box center [868, 410] width 82 height 27
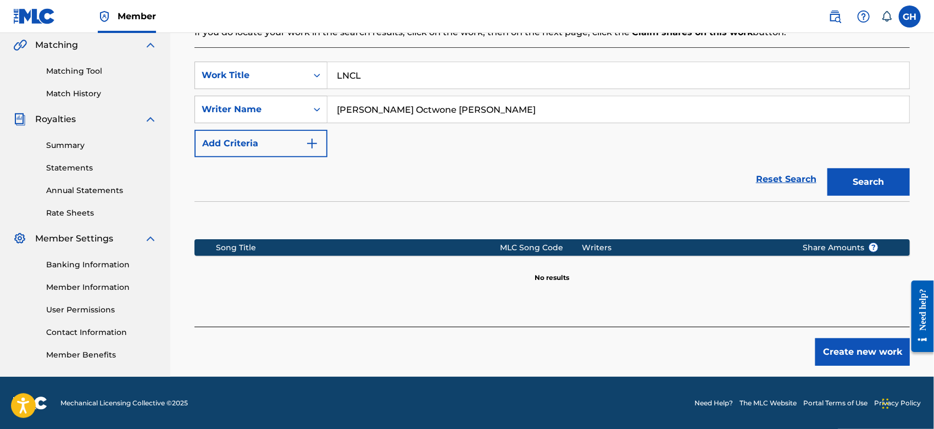
click at [858, 357] on button "Create new work" at bounding box center [862, 351] width 94 height 27
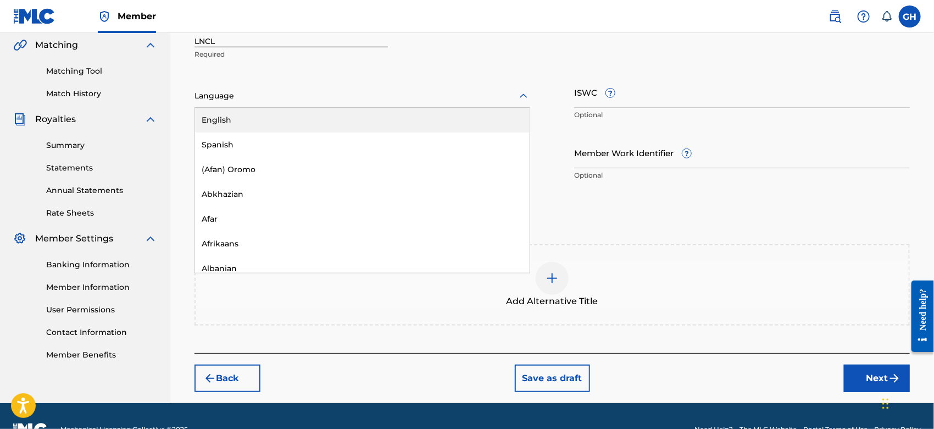
click at [264, 89] on div at bounding box center [362, 96] width 336 height 14
click at [264, 110] on div "English" at bounding box center [362, 120] width 335 height 25
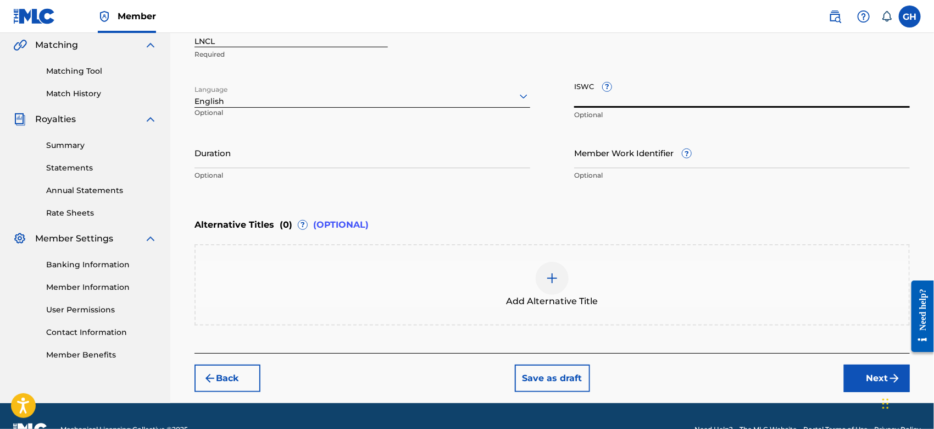
click at [576, 99] on input "ISWC ?" at bounding box center [742, 91] width 336 height 31
paste input "T-332.679.052-3"
type input "T-332.679.052-3"
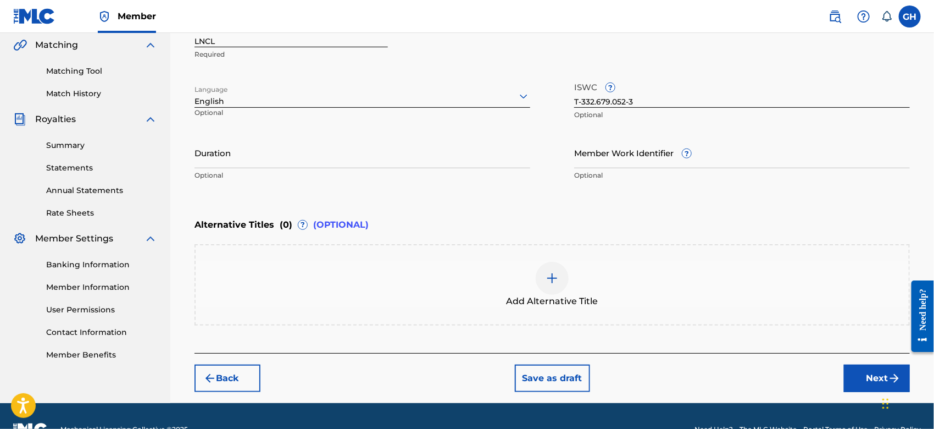
click at [865, 369] on button "Next" at bounding box center [877, 377] width 66 height 27
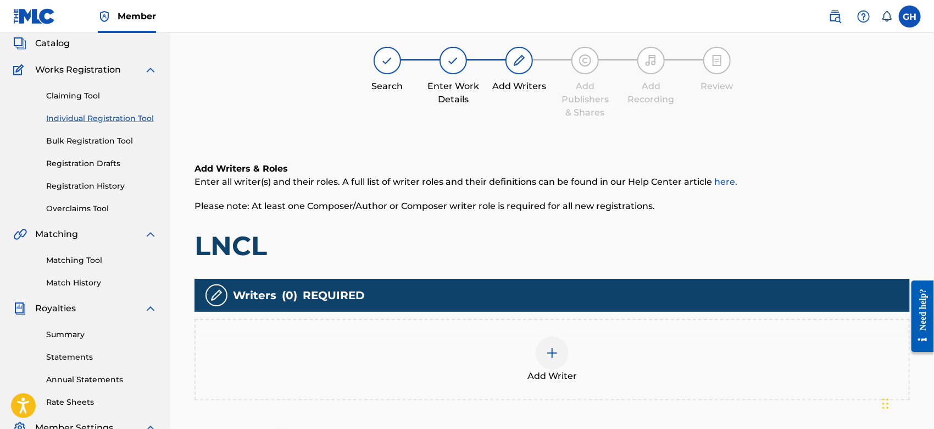
scroll to position [49, 0]
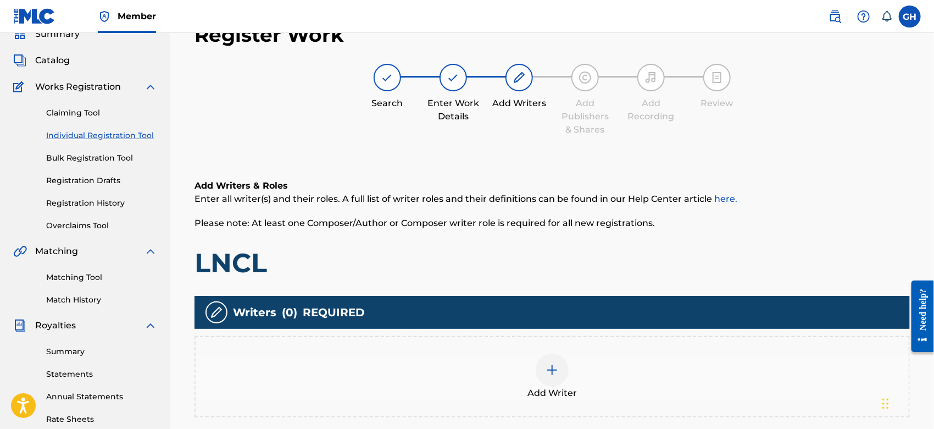
click at [546, 360] on div at bounding box center [552, 369] width 33 height 33
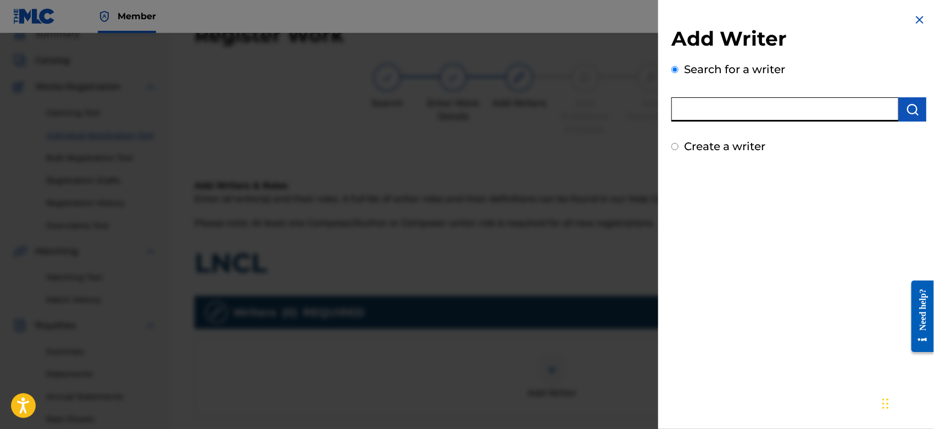
click at [765, 109] on input "text" at bounding box center [784, 109] width 227 height 24
type input "octwone"
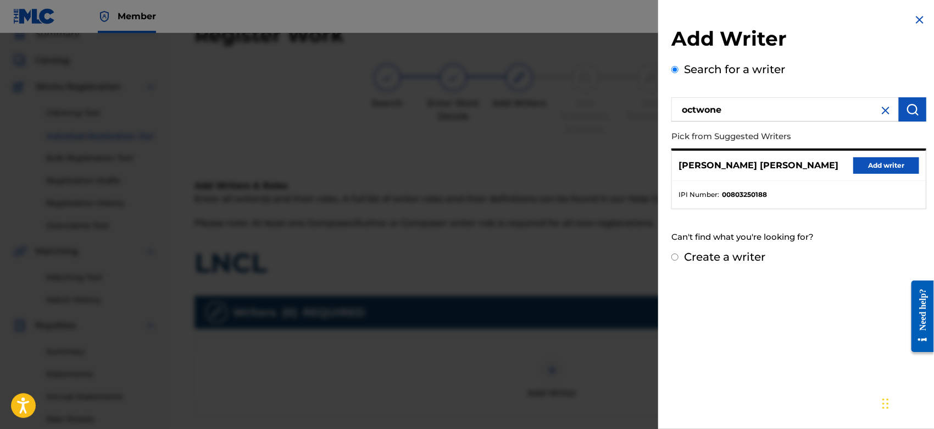
click at [860, 163] on button "Add writer" at bounding box center [886, 165] width 66 height 16
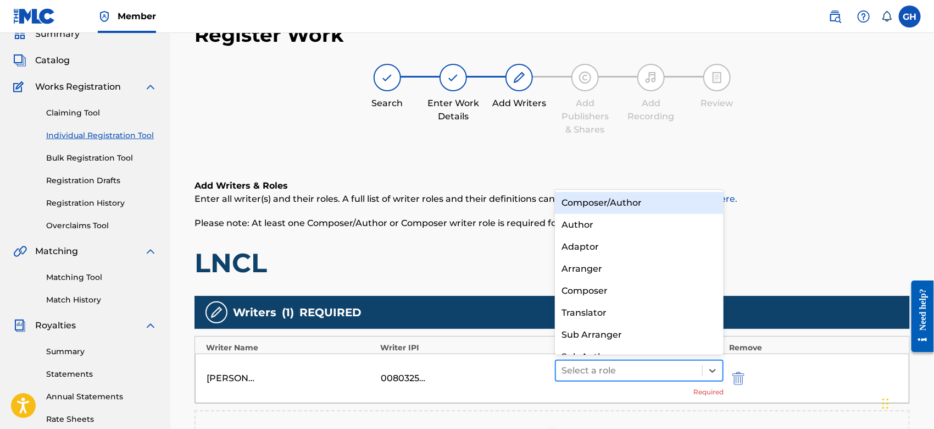
click at [589, 376] on div at bounding box center [628, 370] width 135 height 15
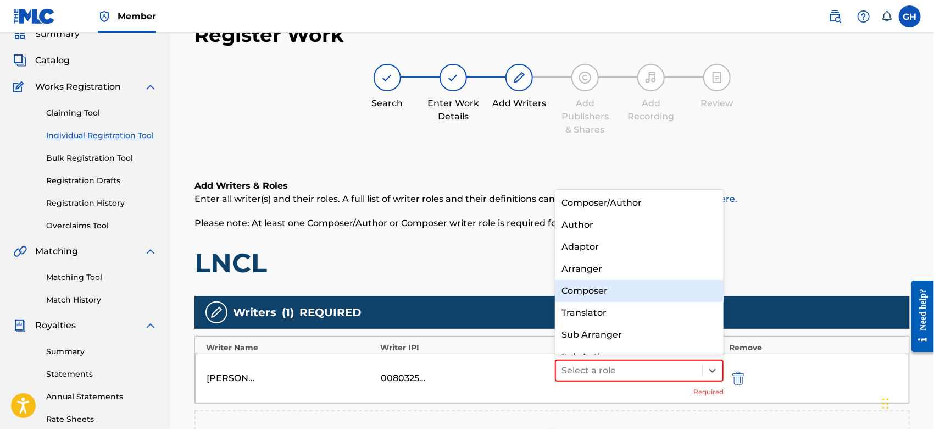
click at [595, 290] on div "Composer" at bounding box center [639, 291] width 169 height 22
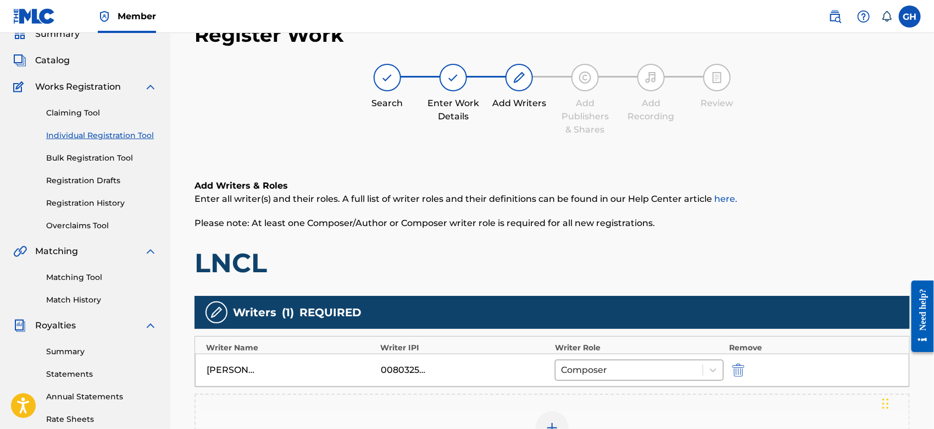
scroll to position [252, 0]
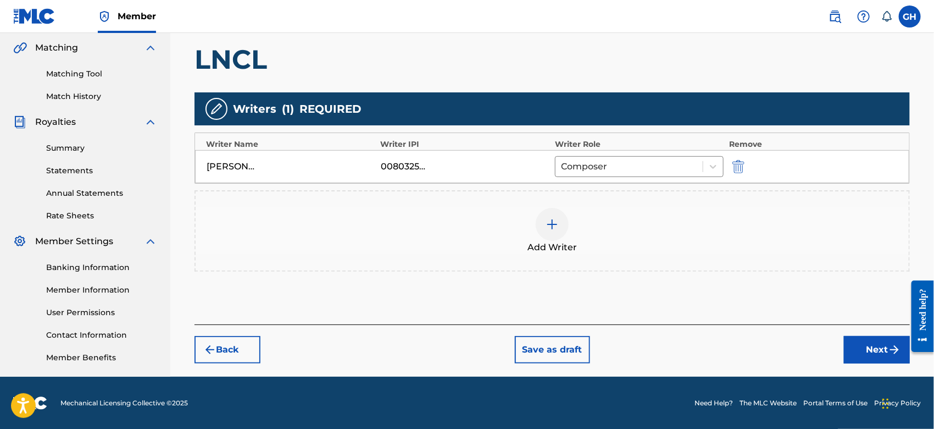
click at [881, 349] on button "Next" at bounding box center [877, 349] width 66 height 27
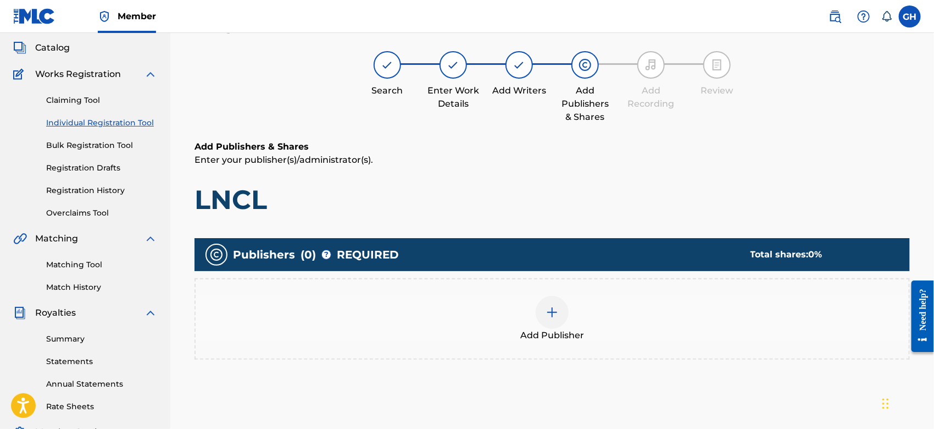
scroll to position [49, 0]
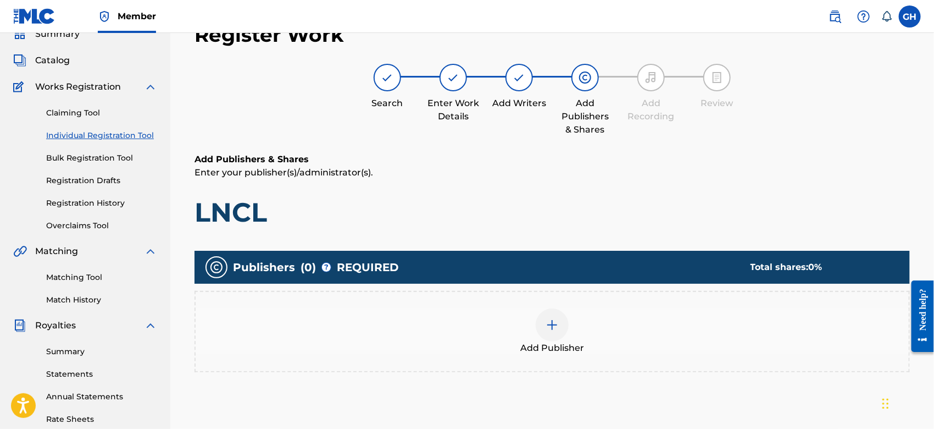
click at [559, 322] on div at bounding box center [552, 324] width 33 height 33
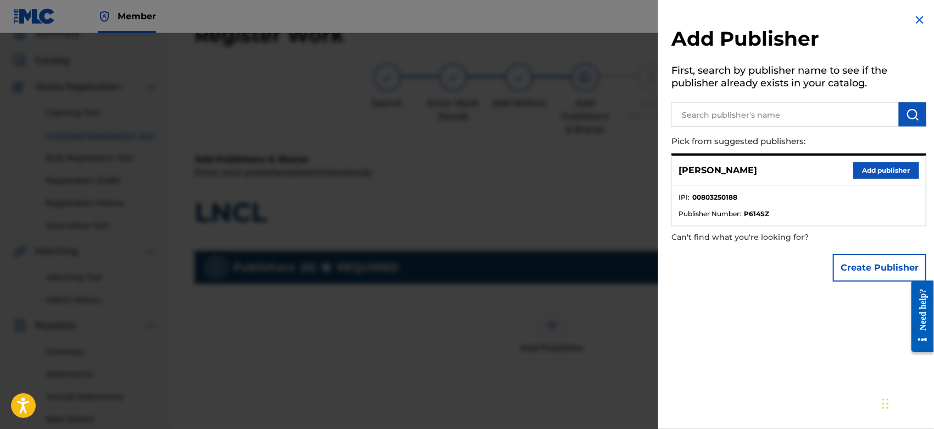
click at [879, 268] on button "Create Publisher" at bounding box center [879, 267] width 93 height 27
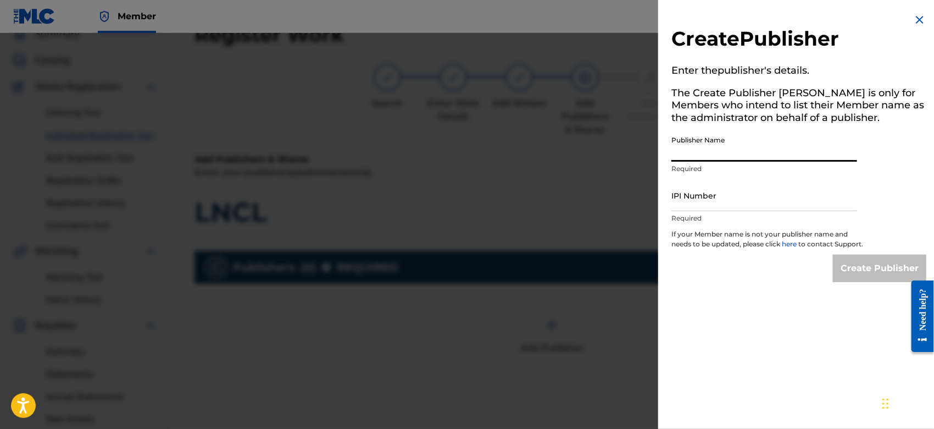
click at [704, 157] on input "Publisher Name" at bounding box center [764, 145] width 186 height 31
type input "TUNECORE DIGITAL MUSIC"
click at [725, 203] on input "IPI Number" at bounding box center [764, 195] width 186 height 31
type input "00642005099"
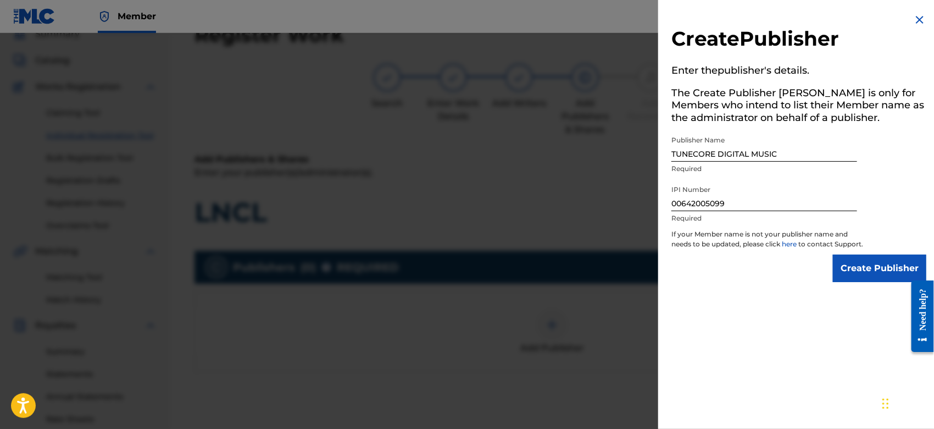
click at [844, 272] on input "Create Publisher" at bounding box center [879, 267] width 93 height 27
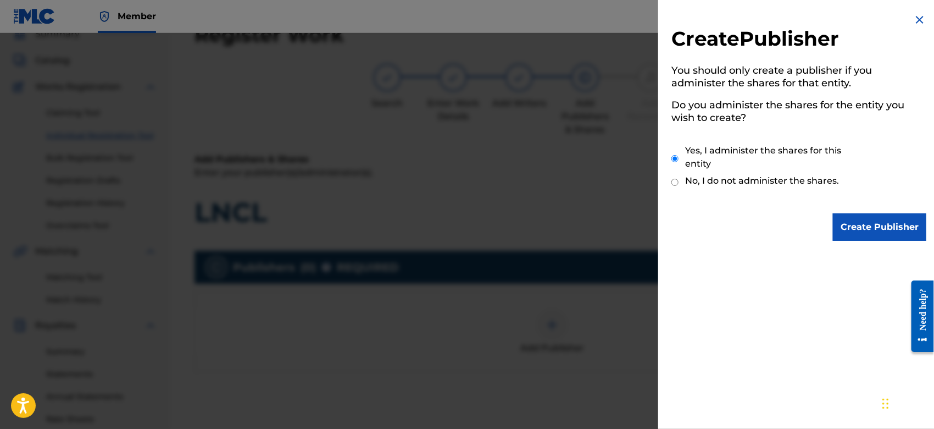
click at [851, 221] on input "Create Publisher" at bounding box center [879, 226] width 93 height 27
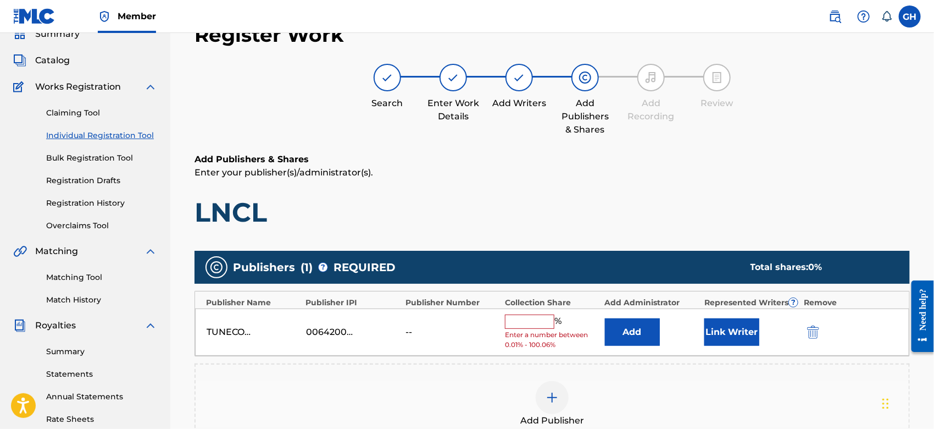
click at [507, 321] on input "text" at bounding box center [529, 321] width 49 height 14
type input "100"
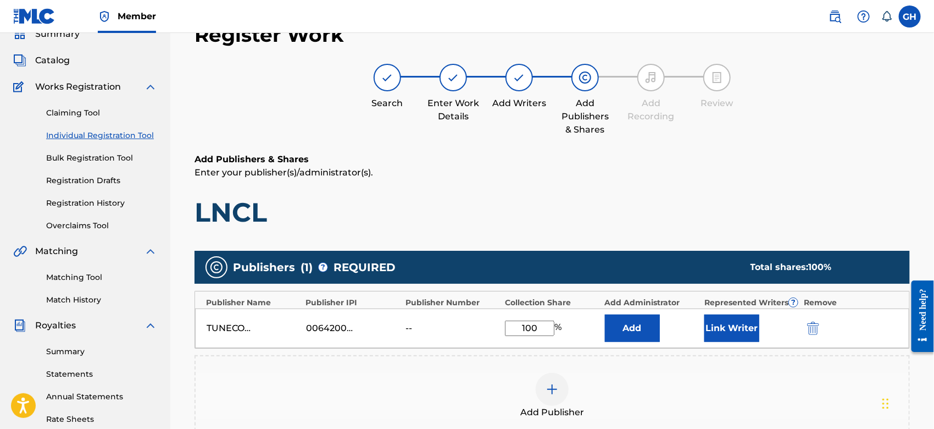
click at [728, 336] on button "Link Writer" at bounding box center [731, 327] width 55 height 27
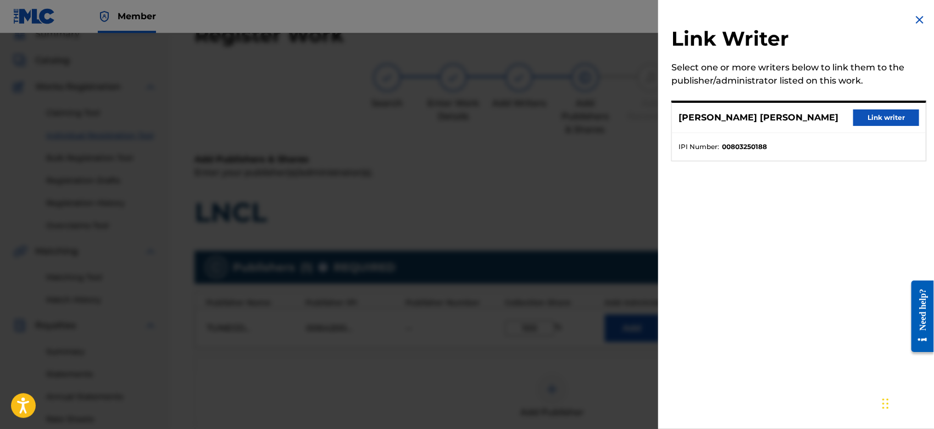
click at [865, 119] on button "Link writer" at bounding box center [886, 117] width 66 height 16
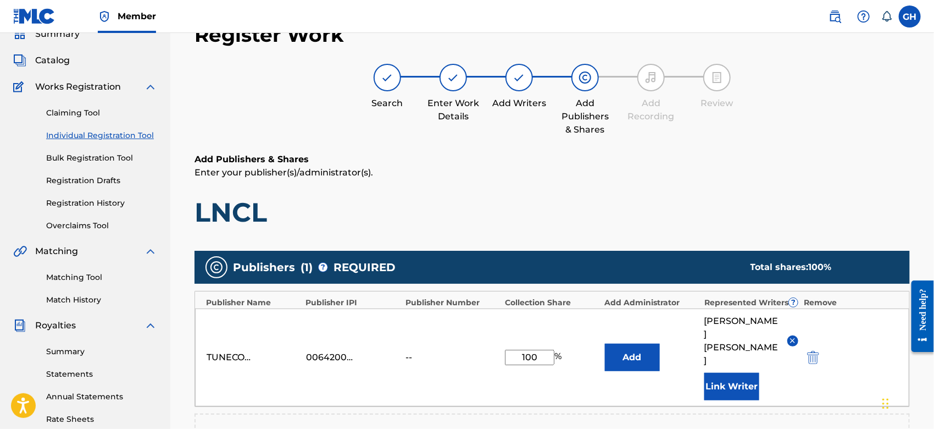
scroll to position [289, 0]
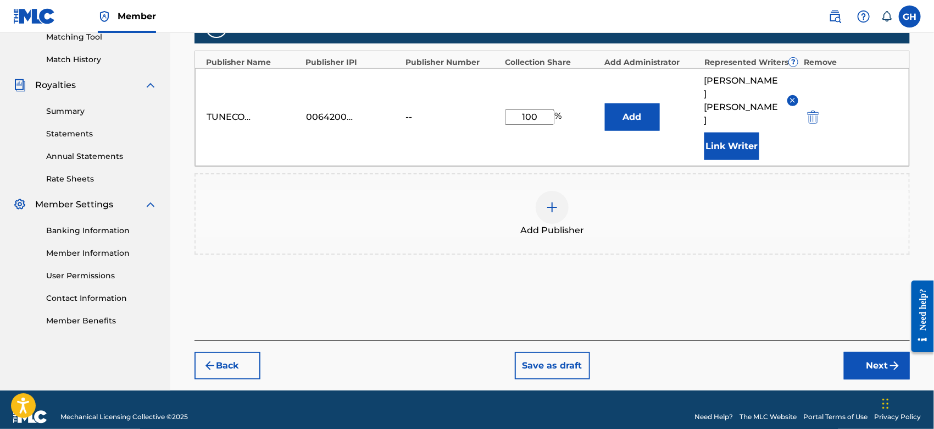
click at [881, 352] on button "Next" at bounding box center [877, 365] width 66 height 27
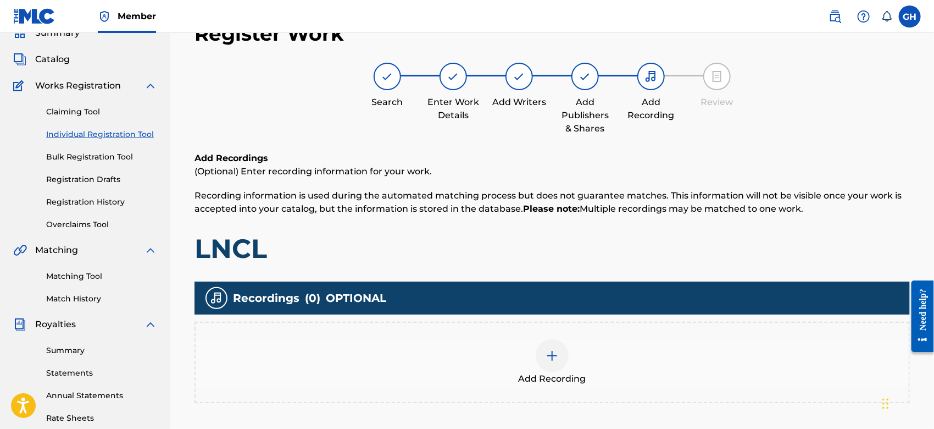
scroll to position [49, 0]
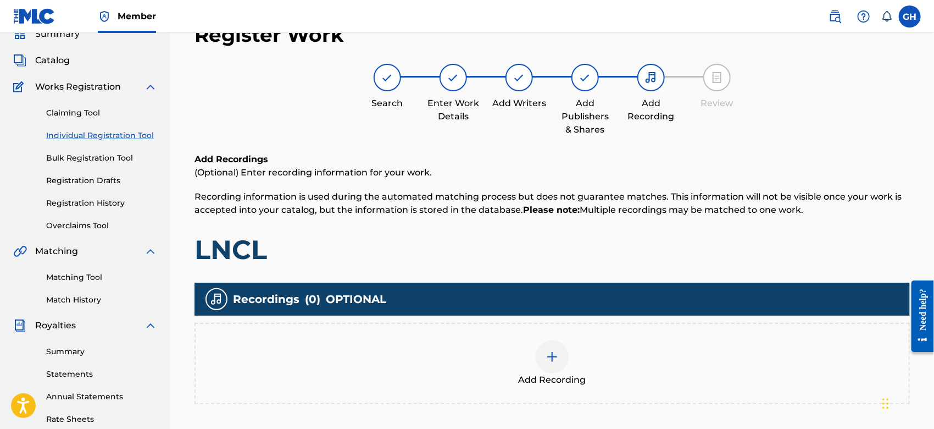
click at [563, 358] on div at bounding box center [552, 356] width 33 height 33
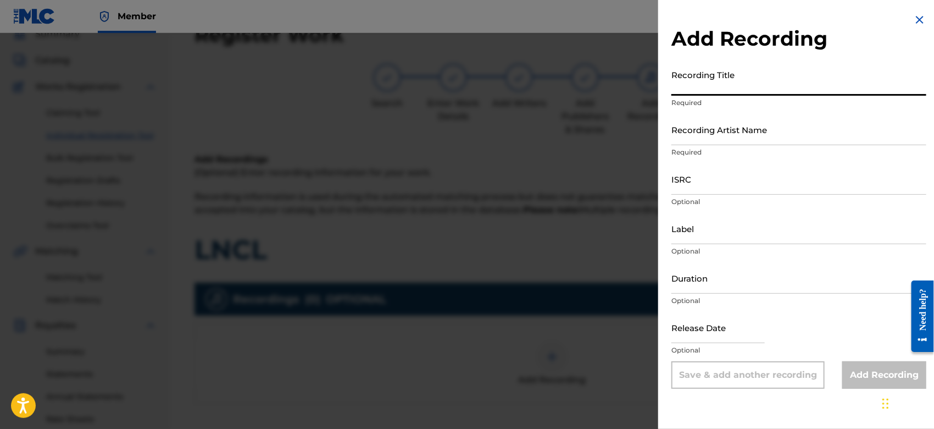
click at [698, 91] on input "Recording Title" at bounding box center [798, 79] width 255 height 31
type input "LNCL"
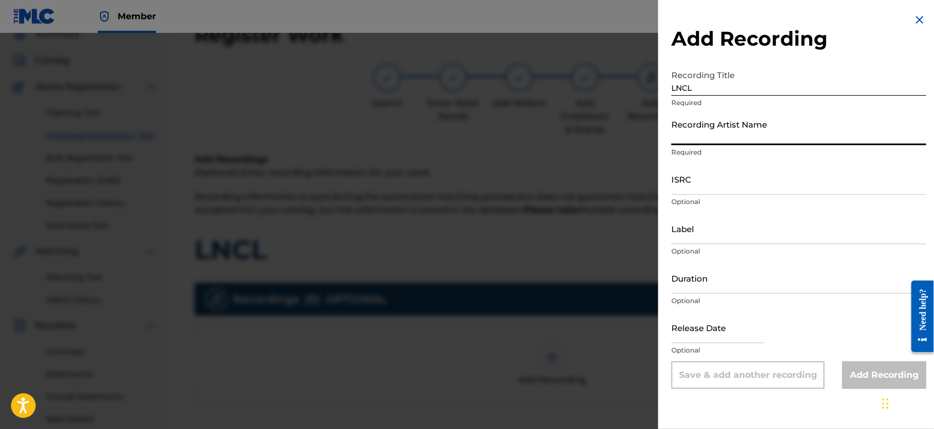
click at [694, 131] on input "Recording Artist Name" at bounding box center [798, 129] width 255 height 31
type input "Gamma FEB"
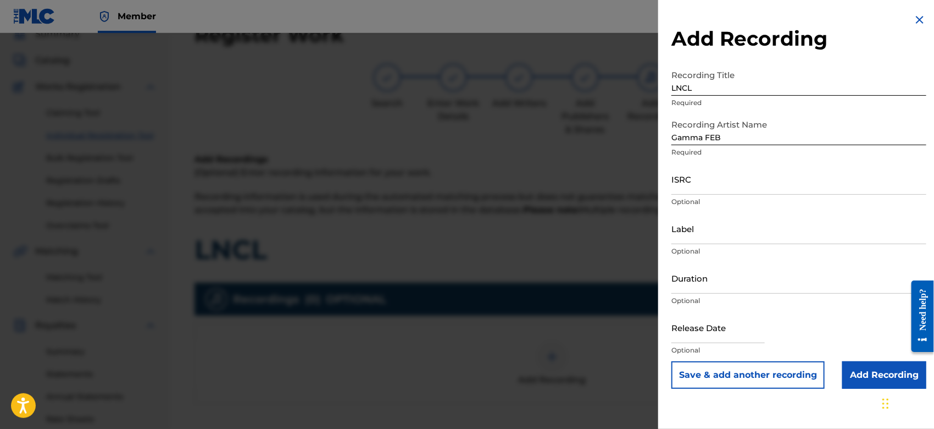
click at [849, 371] on input "Add Recording" at bounding box center [884, 374] width 84 height 27
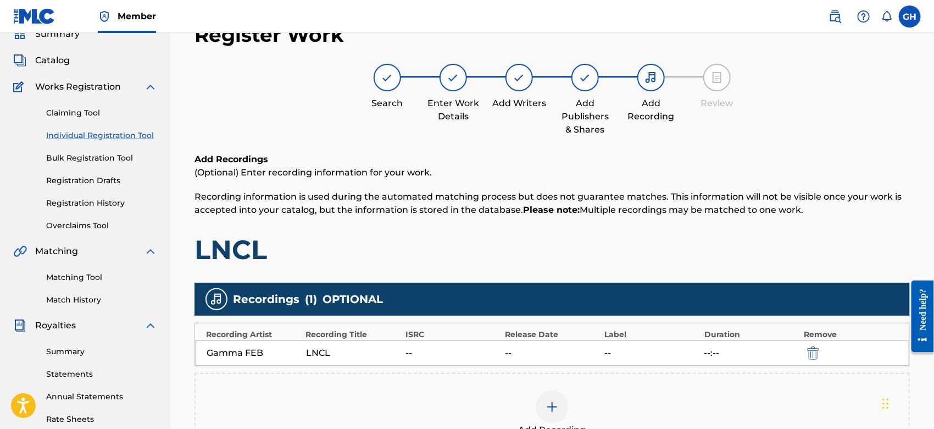
scroll to position [252, 0]
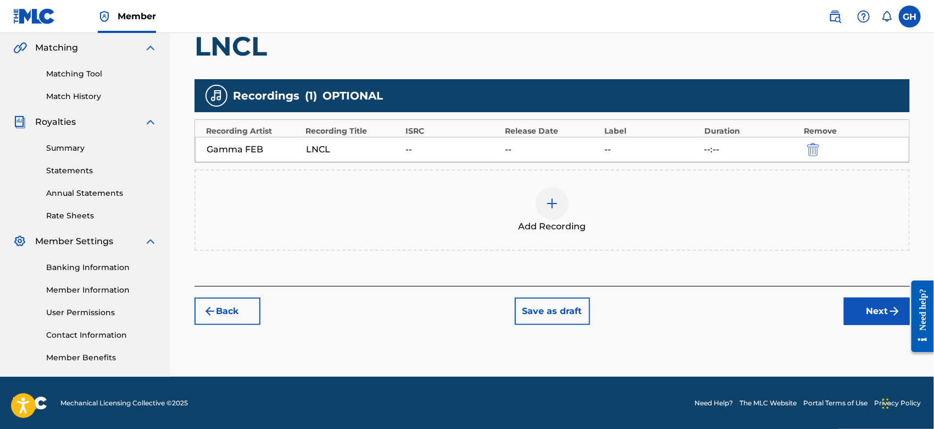
click at [876, 304] on button "Next" at bounding box center [877, 310] width 66 height 27
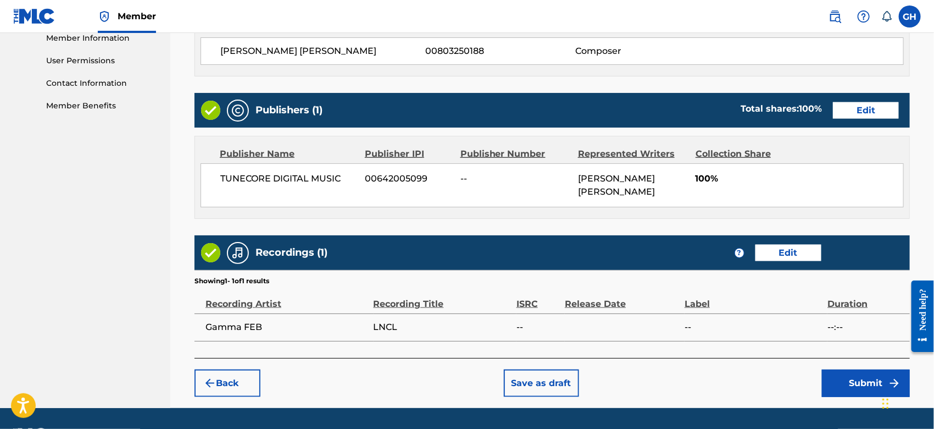
scroll to position [535, 0]
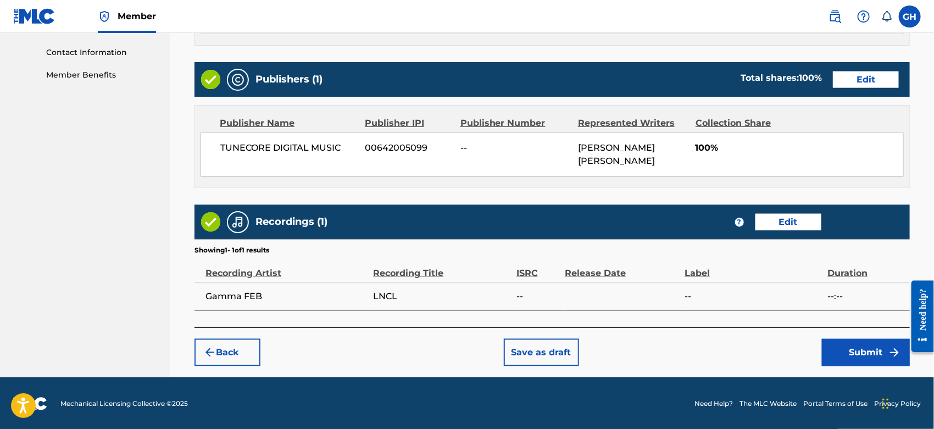
click at [855, 351] on button "Submit" at bounding box center [866, 351] width 88 height 27
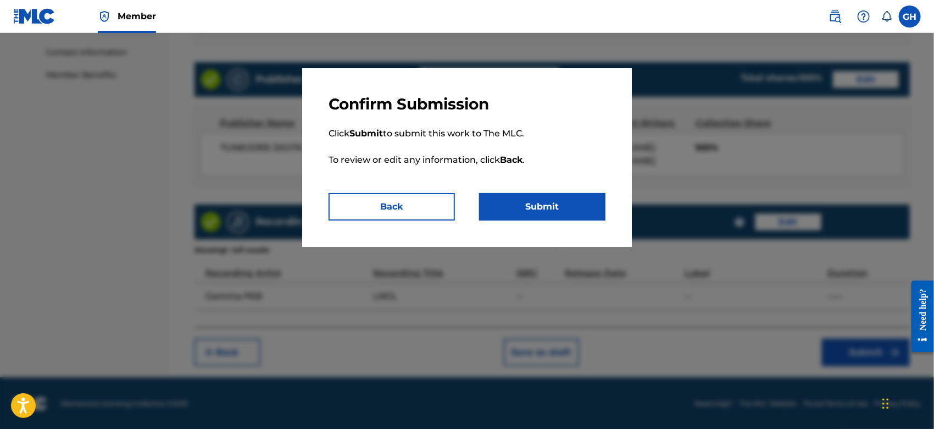
click at [504, 202] on button "Submit" at bounding box center [542, 206] width 126 height 27
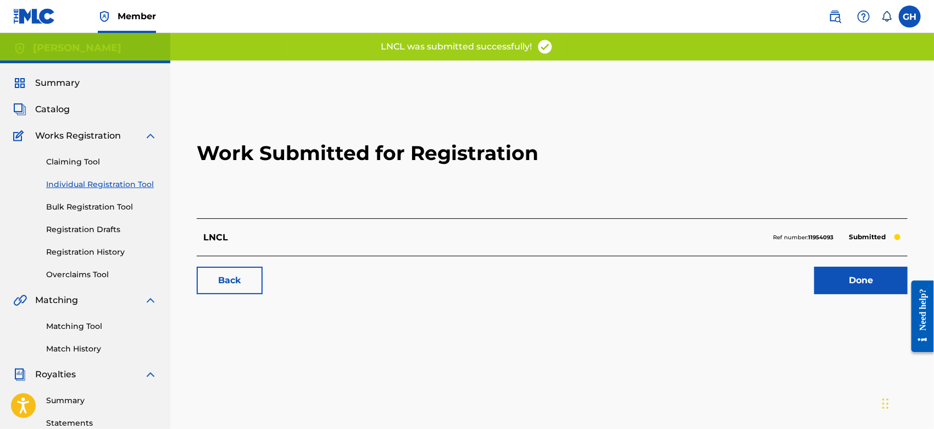
click at [844, 279] on link "Done" at bounding box center [860, 279] width 93 height 27
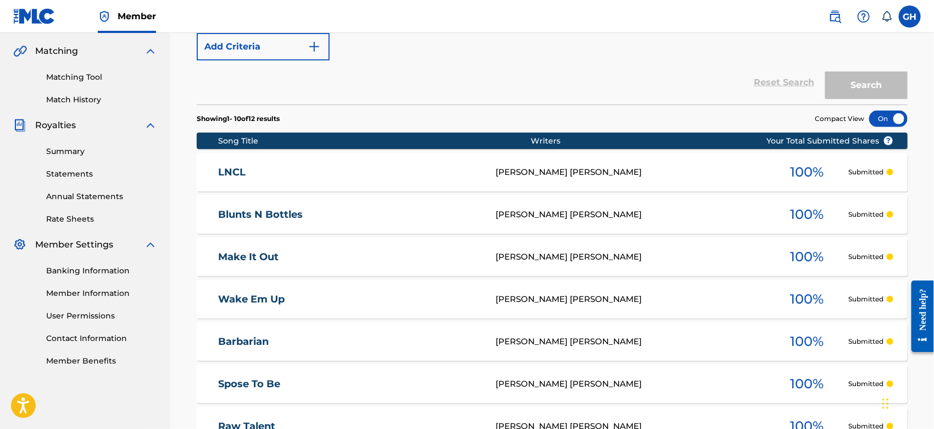
scroll to position [244, 0]
